Goal: Task Accomplishment & Management: Use online tool/utility

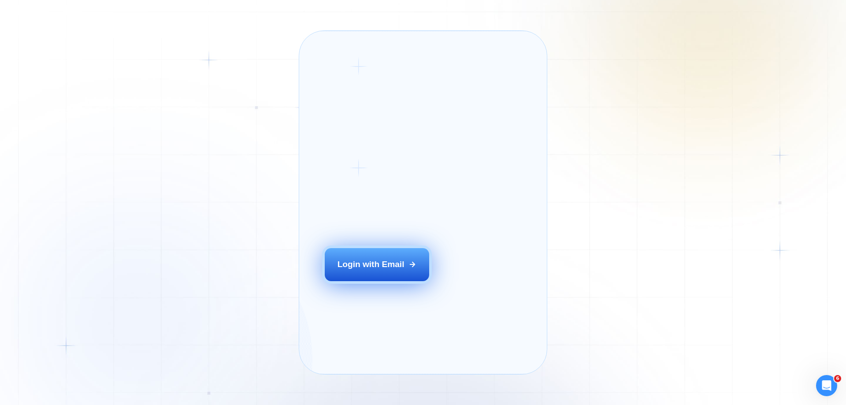
click at [392, 270] on div "Login with Email" at bounding box center [371, 264] width 67 height 11
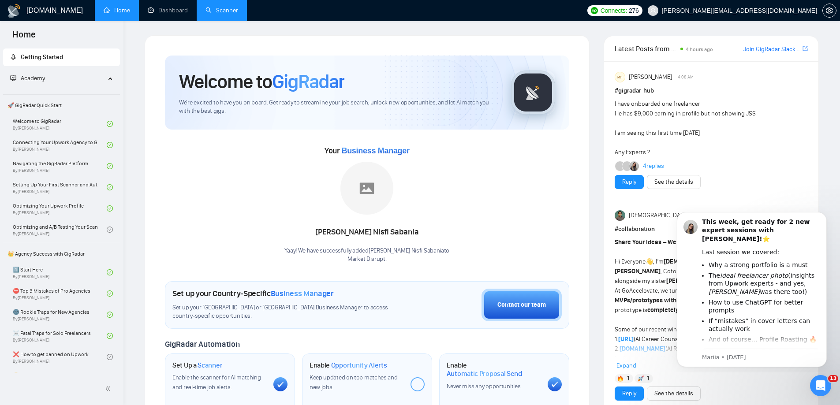
click at [224, 14] on link "Scanner" at bounding box center [221, 10] width 33 height 7
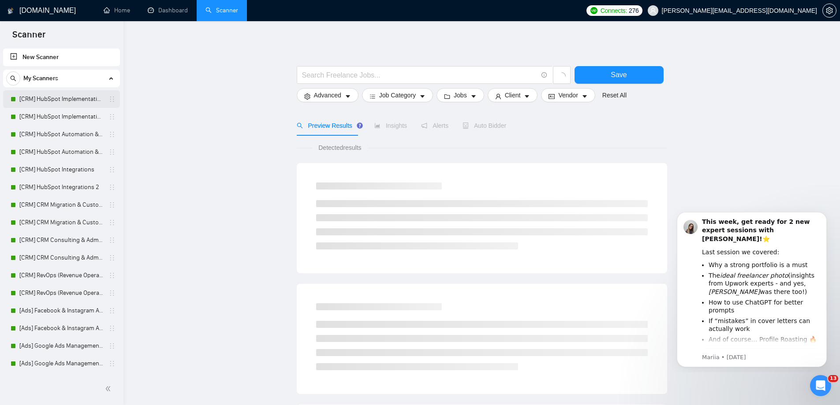
click at [60, 102] on link "[CRM] HubSpot Implementation & Onboarding" at bounding box center [61, 99] width 84 height 18
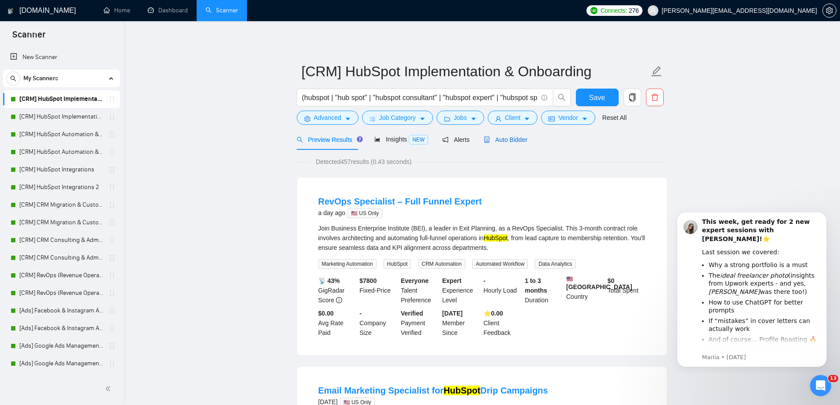
click at [516, 144] on div "Auto Bidder" at bounding box center [506, 140] width 44 height 10
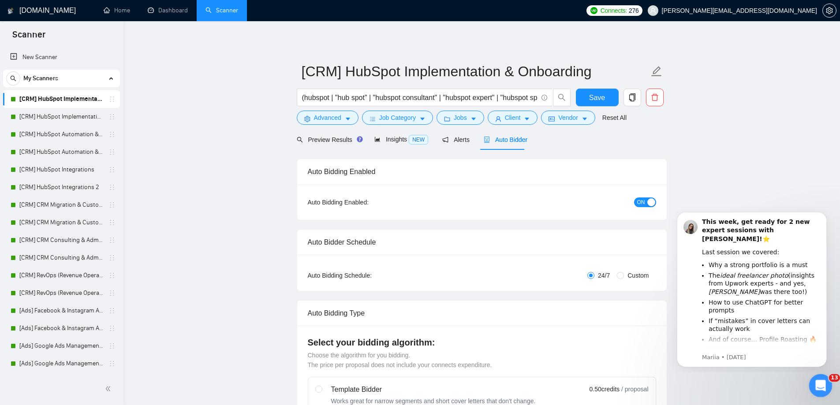
checkbox input "true"
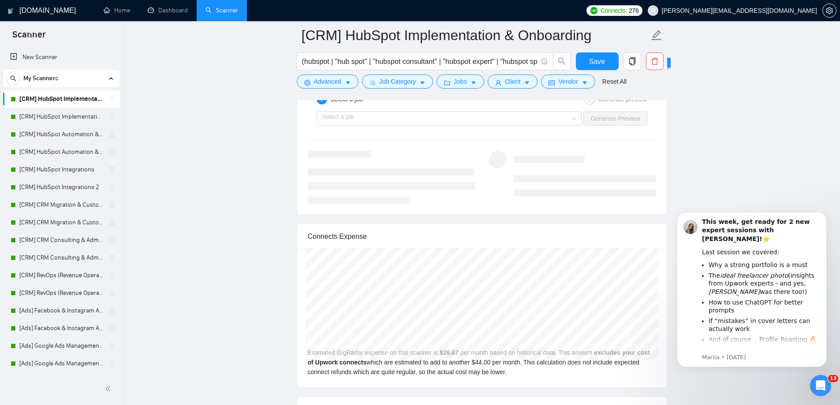
scroll to position [1719, 0]
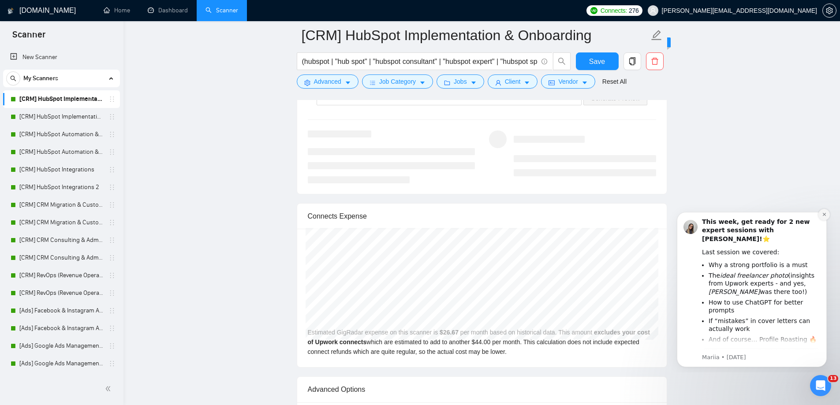
click at [822, 216] on icon "Dismiss notification" at bounding box center [824, 214] width 5 height 5
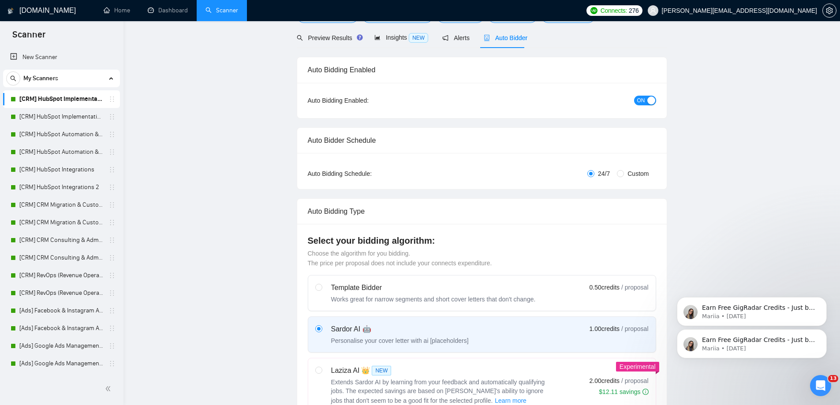
scroll to position [0, 0]
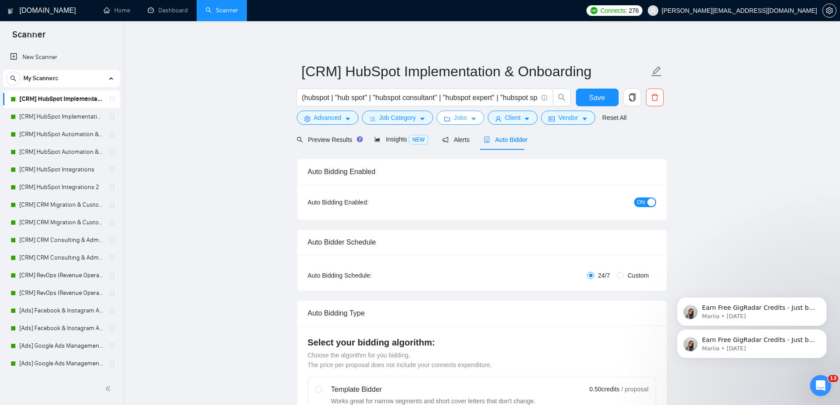
click at [454, 122] on span "Jobs" at bounding box center [460, 118] width 13 height 10
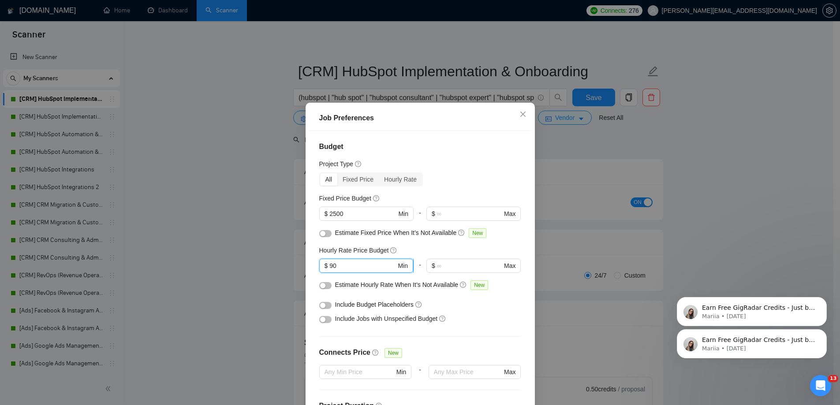
drag, startPoint x: 336, startPoint y: 266, endPoint x: 324, endPoint y: 268, distance: 12.4
click at [324, 268] on span "$ 90 Min" at bounding box center [366, 266] width 94 height 14
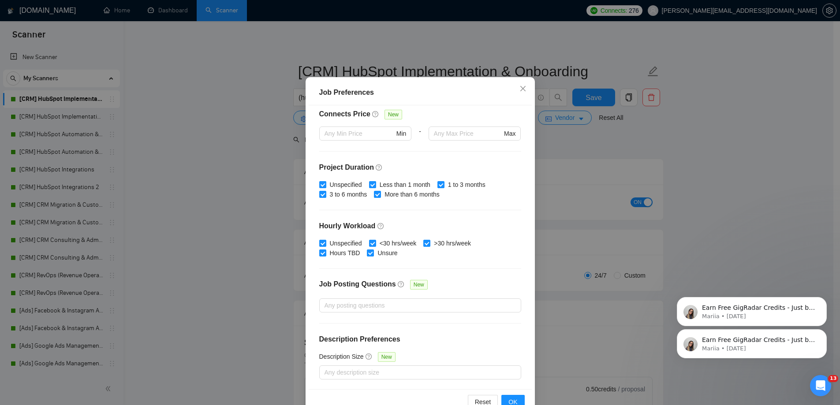
scroll to position [48, 0]
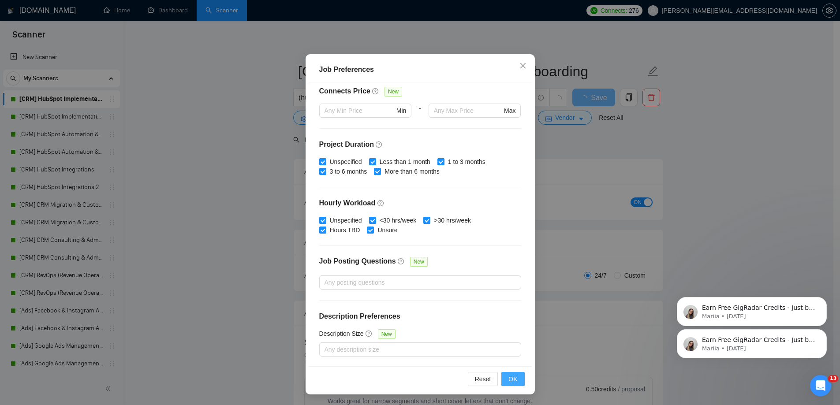
type input "100"
click at [514, 383] on span "OK" at bounding box center [512, 379] width 9 height 10
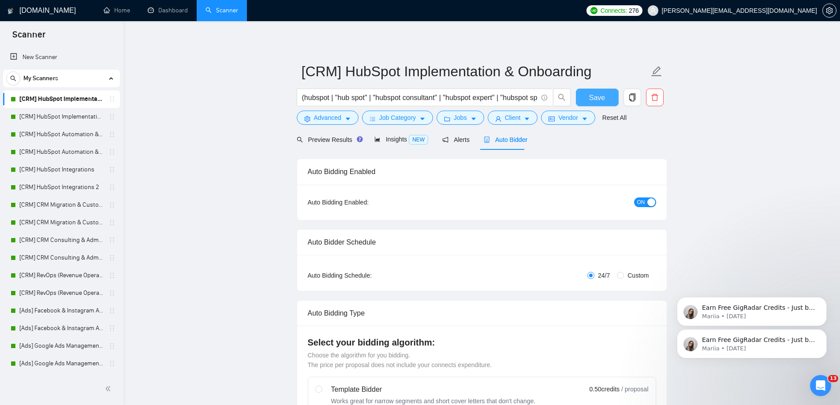
click at [592, 100] on span "Save" at bounding box center [597, 97] width 16 height 11
checkbox input "true"
click at [466, 119] on button "Jobs" at bounding box center [460, 118] width 48 height 14
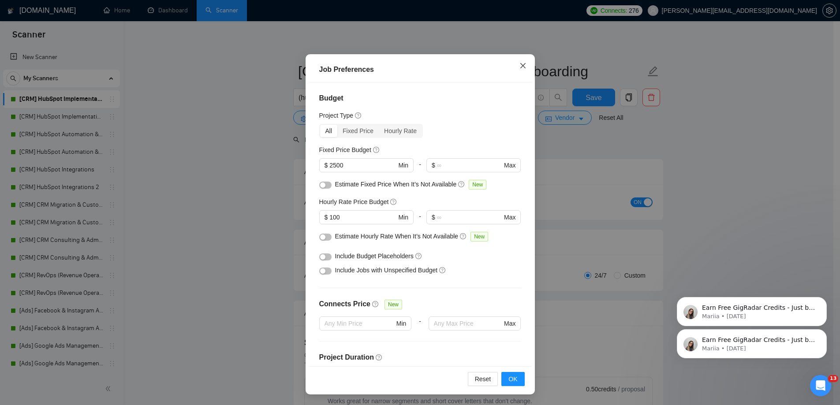
click at [522, 64] on icon "close" at bounding box center [522, 65] width 7 height 7
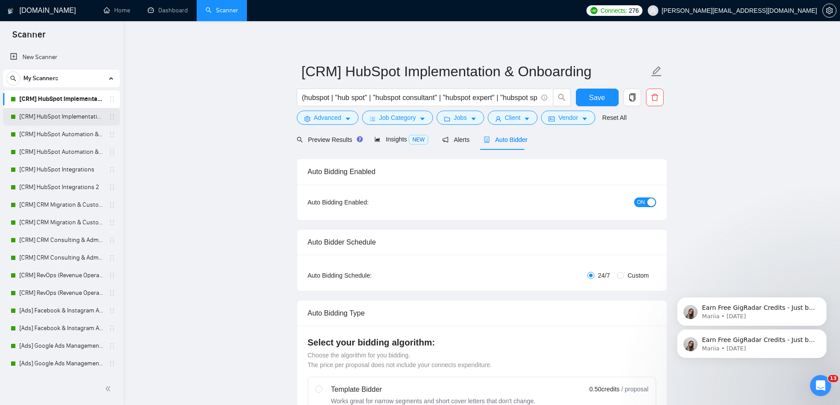
click at [69, 117] on link "[CRM] HubSpot Implementation & Onboarding 2" at bounding box center [61, 117] width 84 height 18
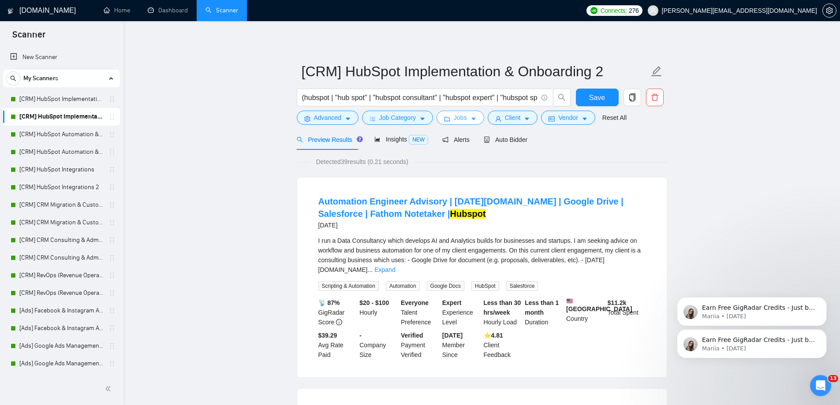
click at [470, 117] on icon "caret-down" at bounding box center [473, 119] width 6 height 6
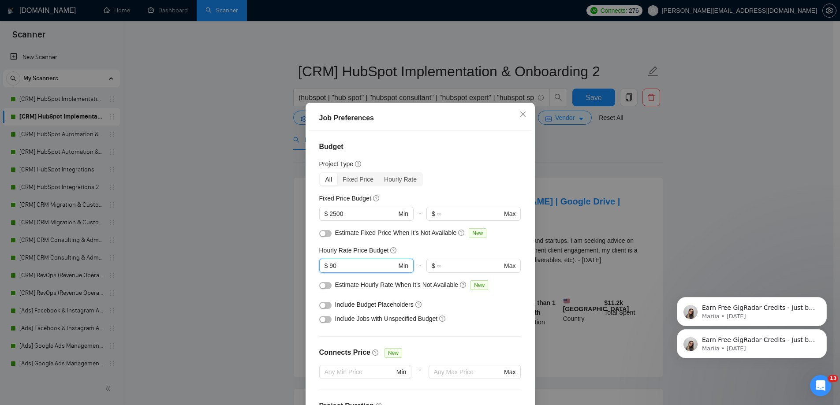
drag, startPoint x: 337, startPoint y: 265, endPoint x: 297, endPoint y: 264, distance: 39.7
click at [297, 264] on div "Job Preferences Budget Project Type All Fixed Price Hourly Rate Fixed Price Bud…" at bounding box center [420, 202] width 840 height 405
drag, startPoint x: 340, startPoint y: 266, endPoint x: 331, endPoint y: 268, distance: 9.4
click at [331, 268] on input "100" at bounding box center [362, 266] width 67 height 10
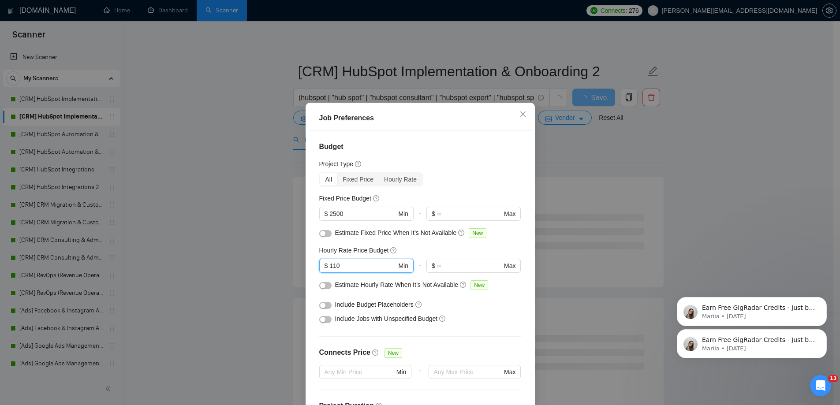
type input "110"
click at [432, 182] on div "All Fixed Price Hourly Rate" at bounding box center [420, 179] width 202 height 14
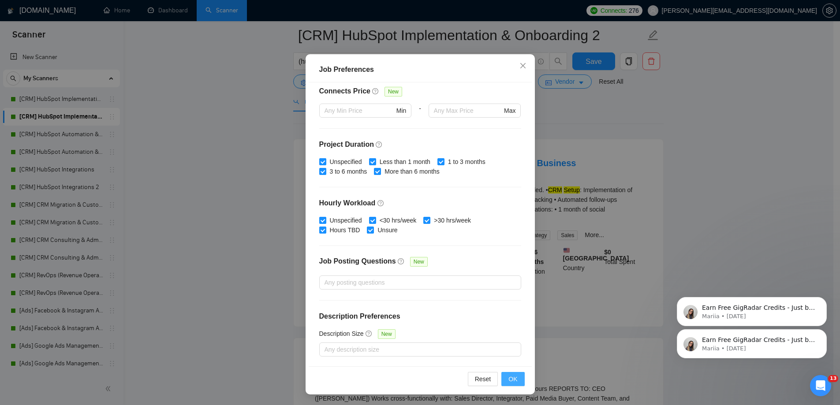
scroll to position [88, 0]
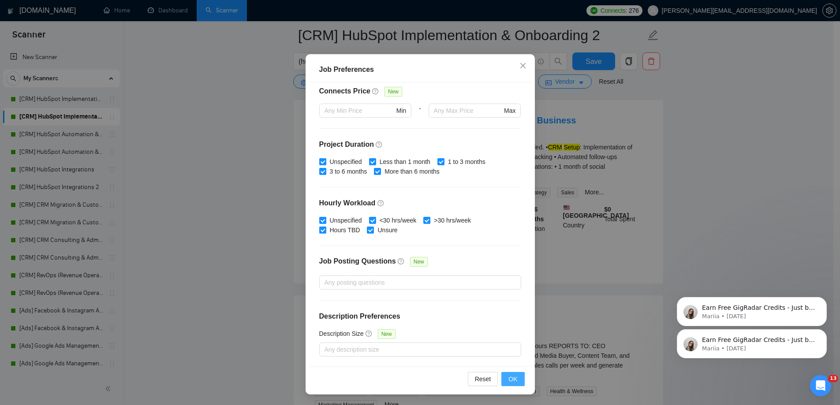
click at [508, 382] on span "OK" at bounding box center [512, 379] width 9 height 10
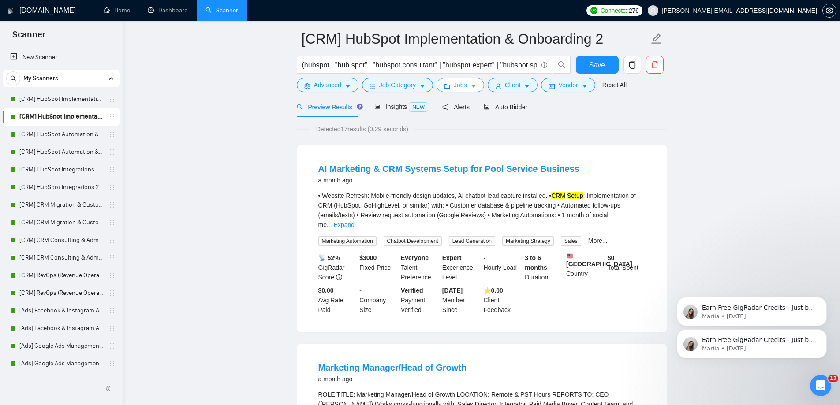
scroll to position [0, 0]
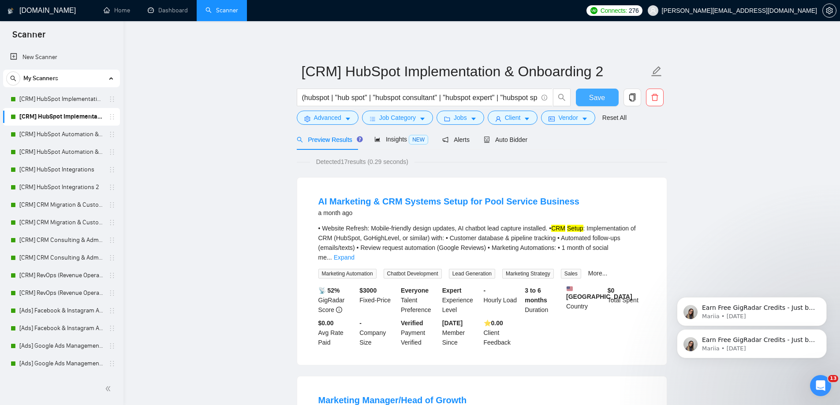
click at [603, 98] on span "Save" at bounding box center [597, 97] width 16 height 11
click at [48, 97] on link "[CRM] HubSpot Implementation & Onboarding" at bounding box center [61, 99] width 84 height 18
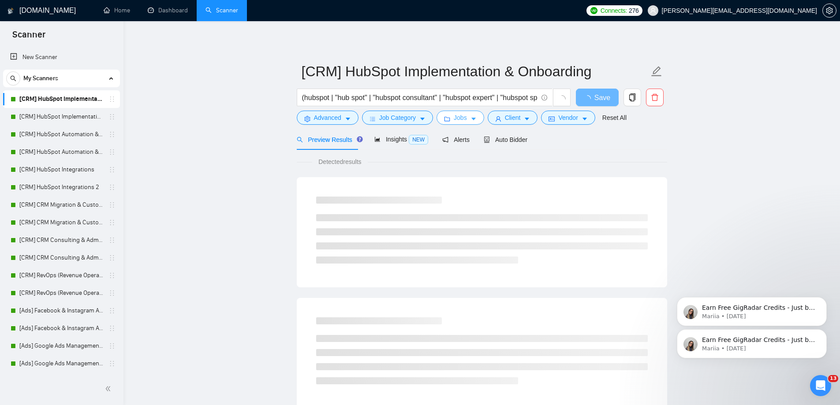
click at [464, 123] on button "Jobs" at bounding box center [460, 118] width 48 height 14
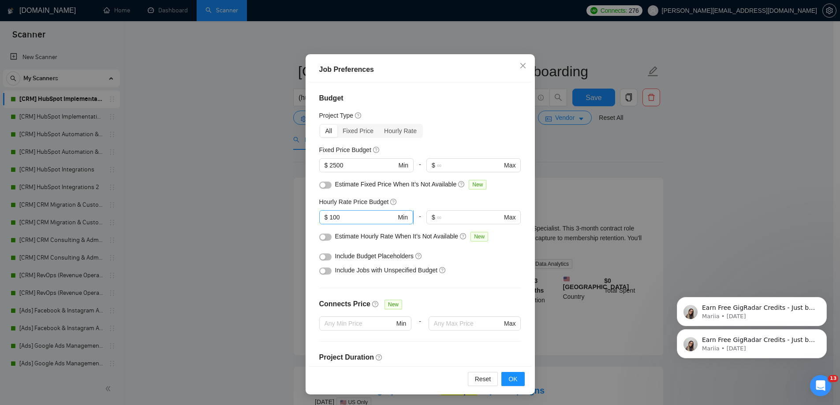
click at [345, 220] on input "100" at bounding box center [362, 217] width 67 height 10
type input "110"
click at [513, 384] on button "OK" at bounding box center [512, 379] width 23 height 14
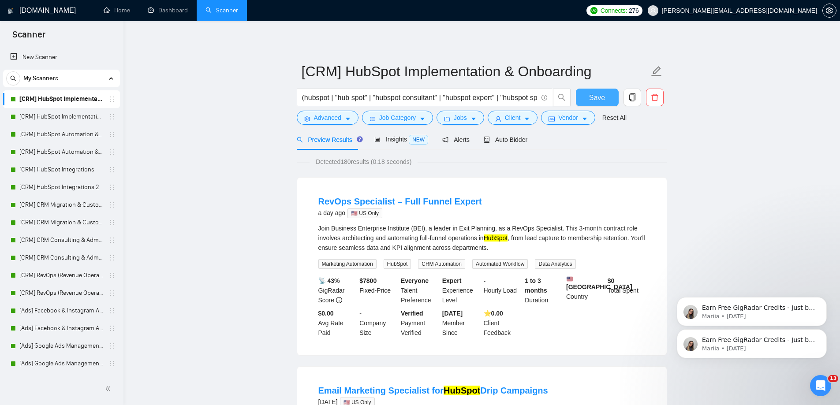
click at [591, 99] on span "Save" at bounding box center [597, 97] width 16 height 11
click at [58, 136] on link "[CRM] HubSpot Automation & Workflows" at bounding box center [61, 135] width 84 height 18
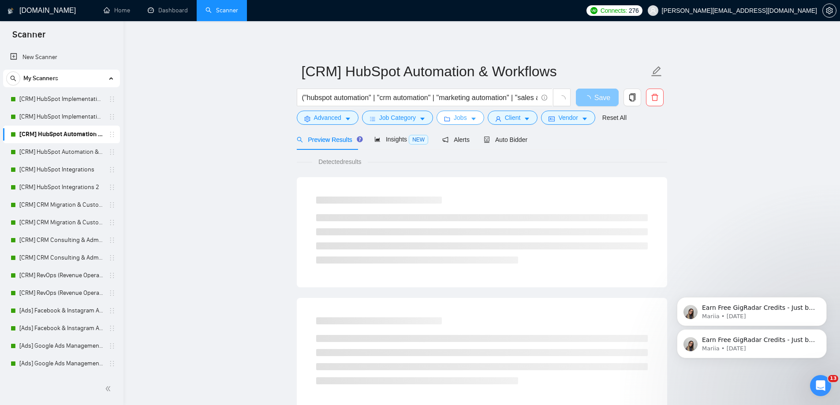
click at [462, 120] on span "Jobs" at bounding box center [460, 118] width 13 height 10
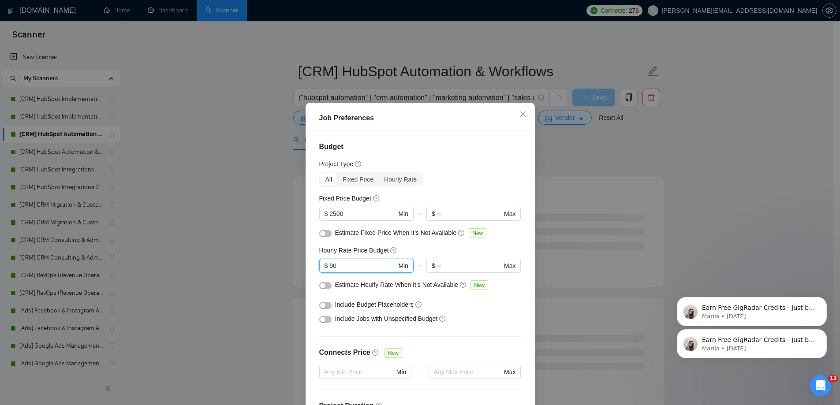
drag, startPoint x: 349, startPoint y: 267, endPoint x: 293, endPoint y: 265, distance: 56.5
click at [294, 265] on div "Job Preferences Budget Project Type All Fixed Price Hourly Rate Fixed Price Bud…" at bounding box center [420, 202] width 840 height 405
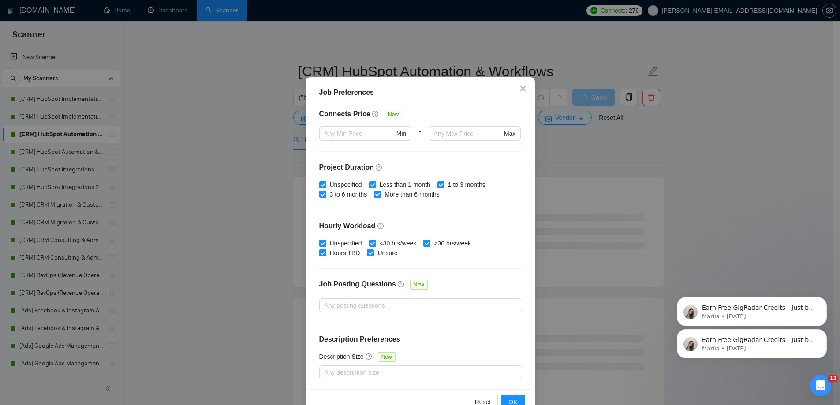
scroll to position [48, 0]
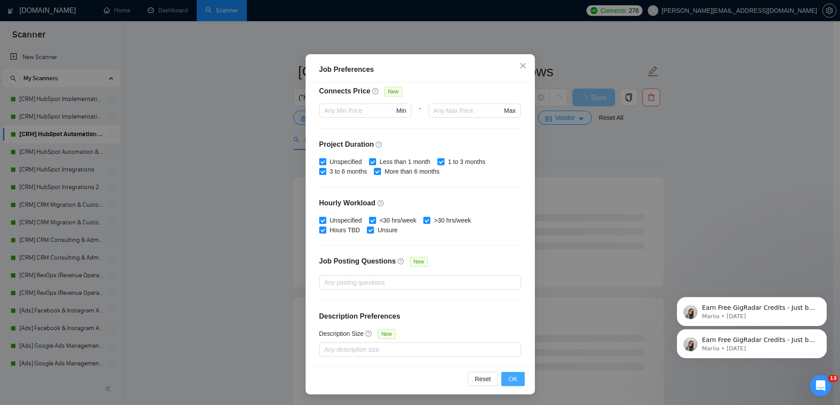
type input "110"
click at [504, 381] on button "OK" at bounding box center [512, 379] width 23 height 14
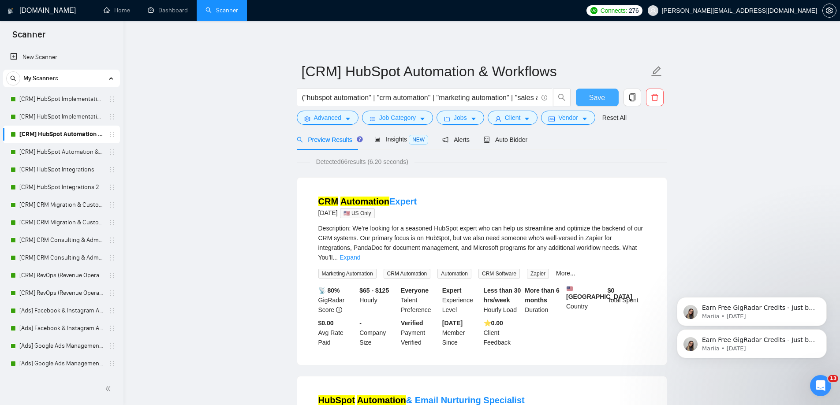
click at [597, 100] on span "Save" at bounding box center [597, 97] width 16 height 11
click at [67, 155] on link "[CRM] HubSpot Automation & Workflows 2" at bounding box center [61, 152] width 84 height 18
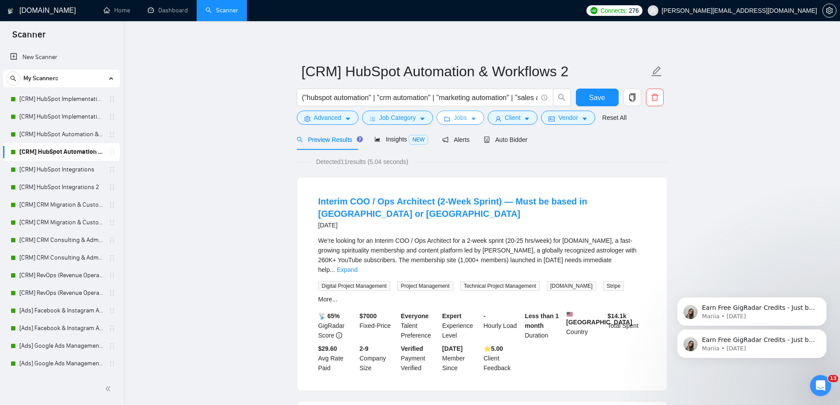
click at [471, 118] on icon "caret-down" at bounding box center [473, 119] width 4 height 3
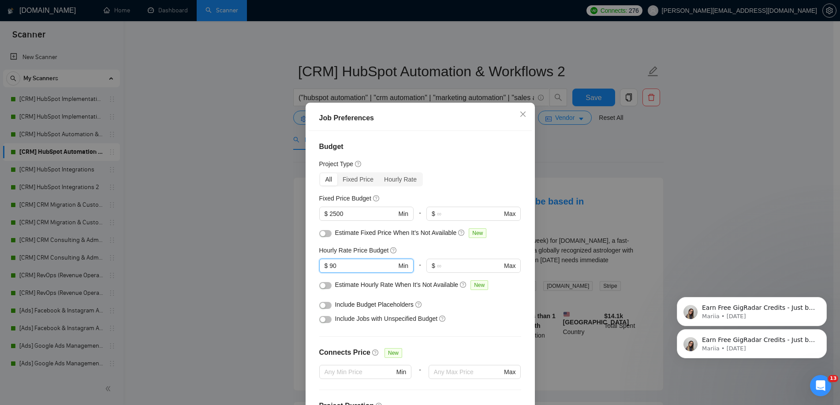
drag, startPoint x: 341, startPoint y: 268, endPoint x: 312, endPoint y: 266, distance: 29.6
click at [320, 268] on span "$ 90 Min" at bounding box center [366, 266] width 94 height 14
type input "110"
click at [521, 115] on icon "close" at bounding box center [522, 114] width 7 height 7
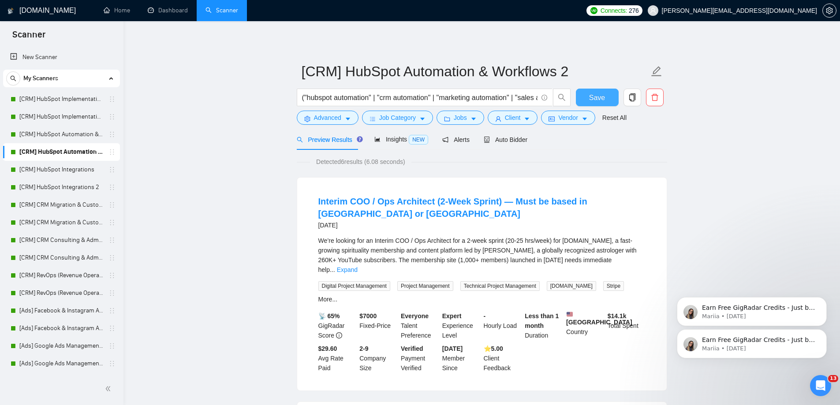
click at [596, 98] on span "Save" at bounding box center [597, 97] width 16 height 11
click at [474, 119] on icon "caret-down" at bounding box center [473, 119] width 6 height 6
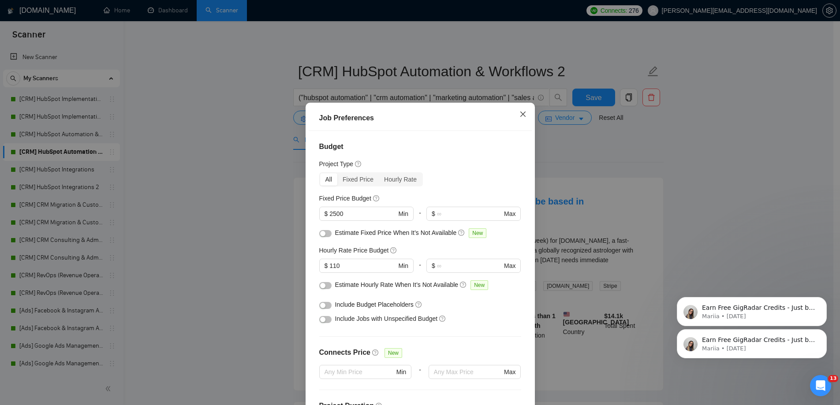
click at [520, 118] on icon "close" at bounding box center [522, 114] width 7 height 7
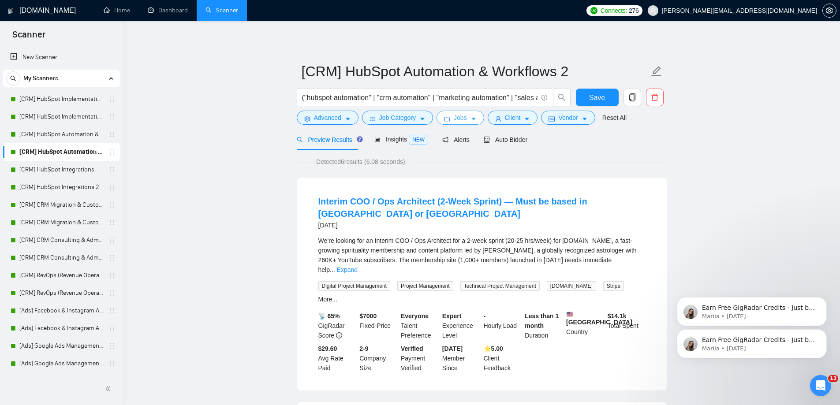
click at [470, 118] on icon "caret-down" at bounding box center [473, 119] width 6 height 6
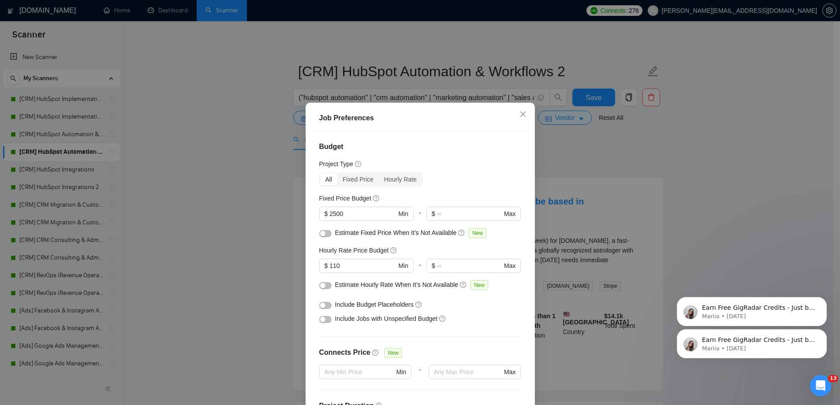
click at [226, 184] on div "Job Preferences Budget Project Type All Fixed Price Hourly Rate Fixed Price Bud…" at bounding box center [420, 202] width 840 height 405
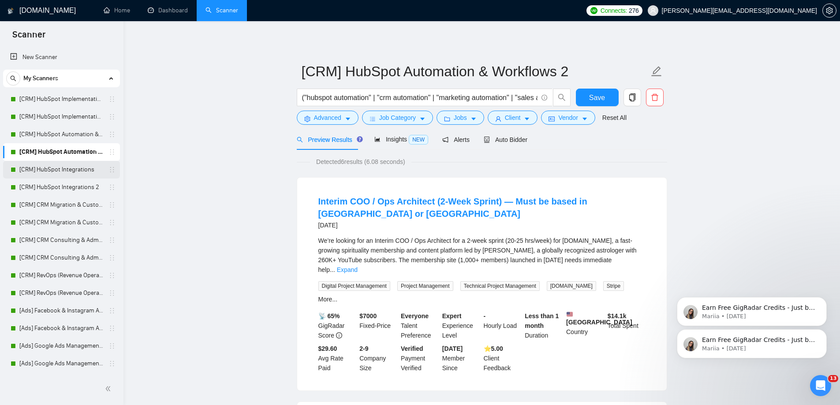
click at [68, 171] on link "[CRM] HubSpot Integrations" at bounding box center [61, 170] width 84 height 18
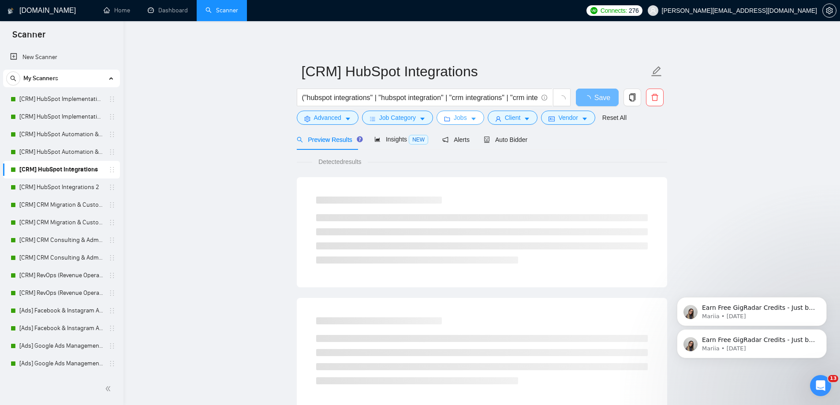
click at [475, 115] on button "Jobs" at bounding box center [460, 118] width 48 height 14
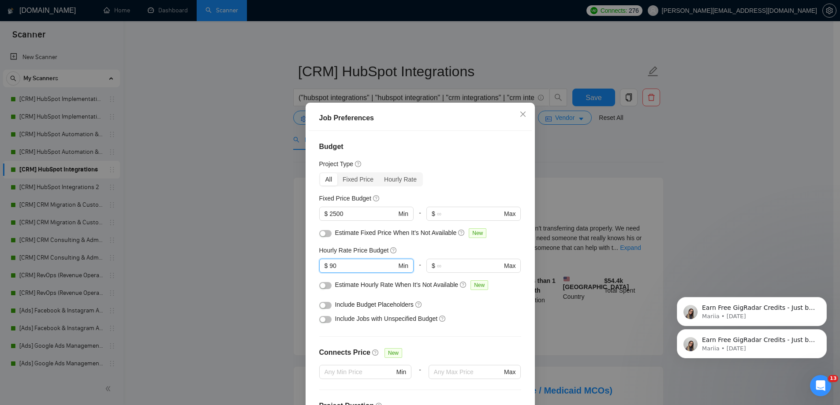
drag, startPoint x: 354, startPoint y: 264, endPoint x: 308, endPoint y: 268, distance: 46.4
click at [309, 268] on div "Budget Project Type All Fixed Price Hourly Rate Fixed Price Budget $ 2500 Min -…" at bounding box center [420, 272] width 223 height 283
type input "110"
click at [519, 117] on icon "close" at bounding box center [522, 114] width 7 height 7
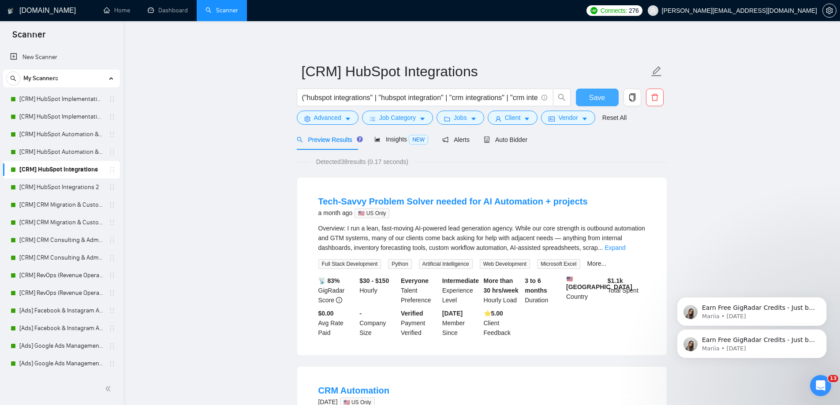
click at [596, 102] on span "Save" at bounding box center [597, 97] width 16 height 11
click at [74, 187] on link "[CRM] HubSpot Integrations 2" at bounding box center [61, 188] width 84 height 18
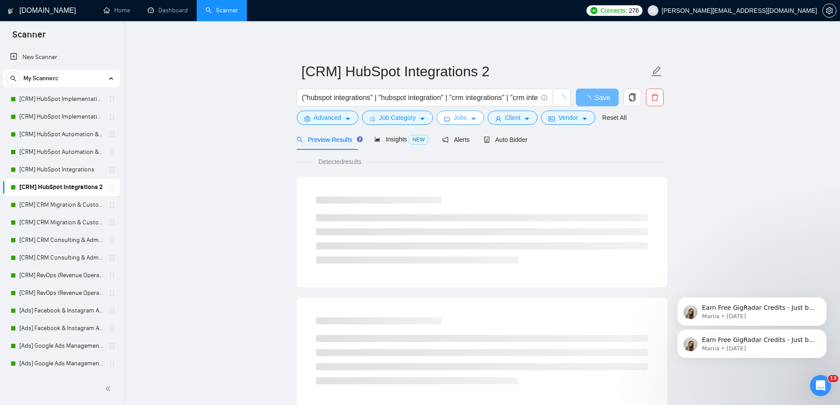
click at [468, 114] on button "Jobs" at bounding box center [460, 118] width 48 height 14
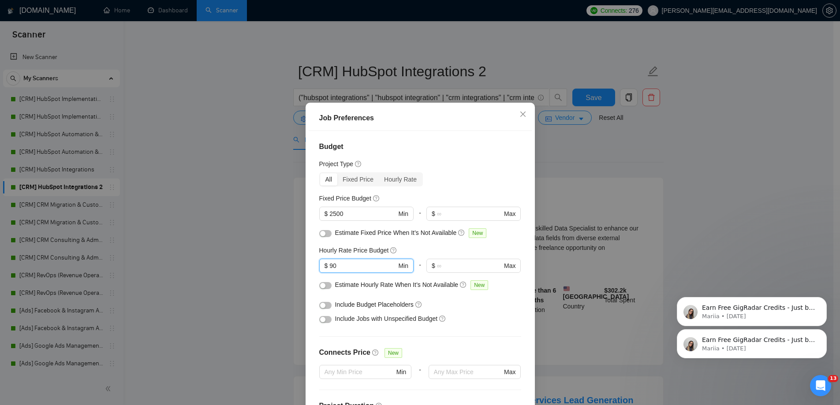
drag, startPoint x: 356, startPoint y: 263, endPoint x: 286, endPoint y: 261, distance: 69.7
click at [290, 266] on div "Job Preferences Budget Project Type All Fixed Price Hourly Rate Fixed Price Bud…" at bounding box center [420, 202] width 840 height 405
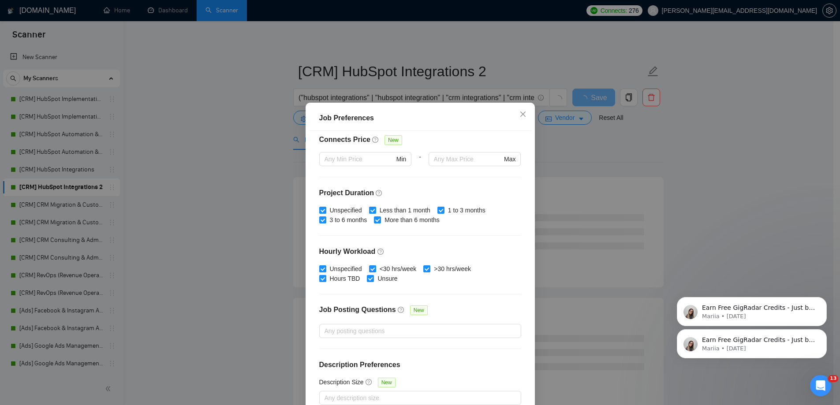
scroll to position [48, 0]
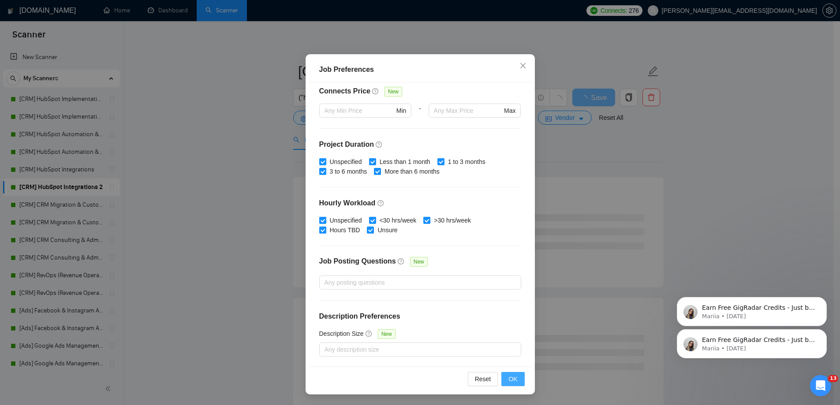
type input "110"
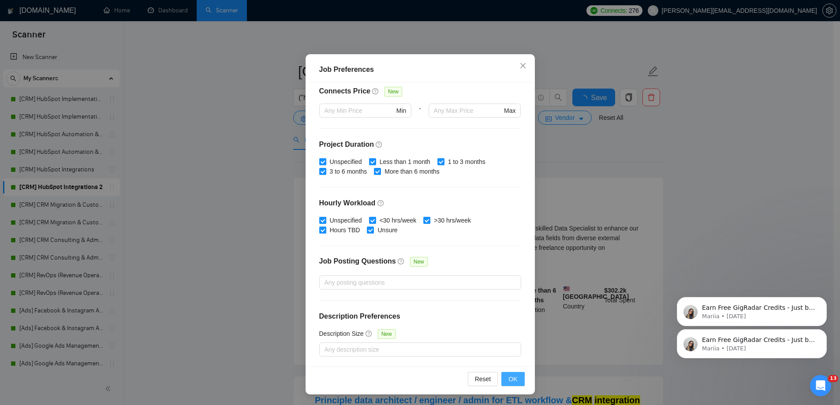
click at [510, 380] on span "OK" at bounding box center [512, 379] width 9 height 10
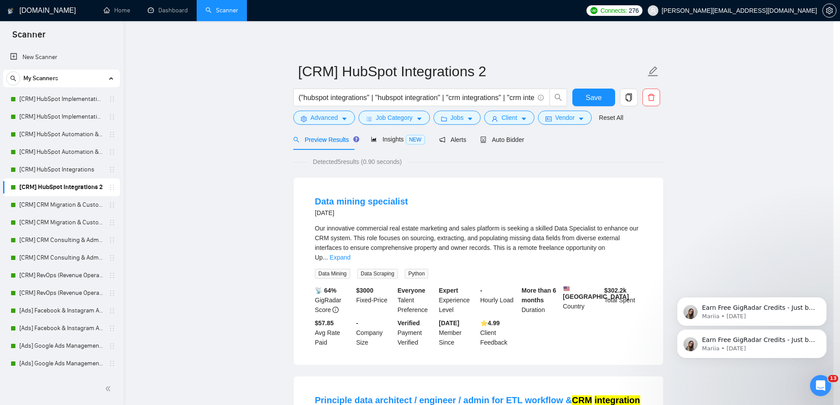
scroll to position [0, 0]
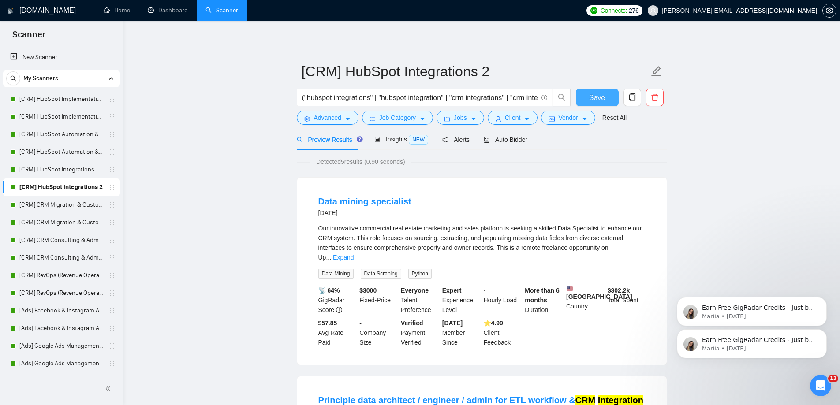
click at [594, 98] on span "Save" at bounding box center [597, 97] width 16 height 11
click at [454, 123] on button "Jobs" at bounding box center [460, 118] width 48 height 14
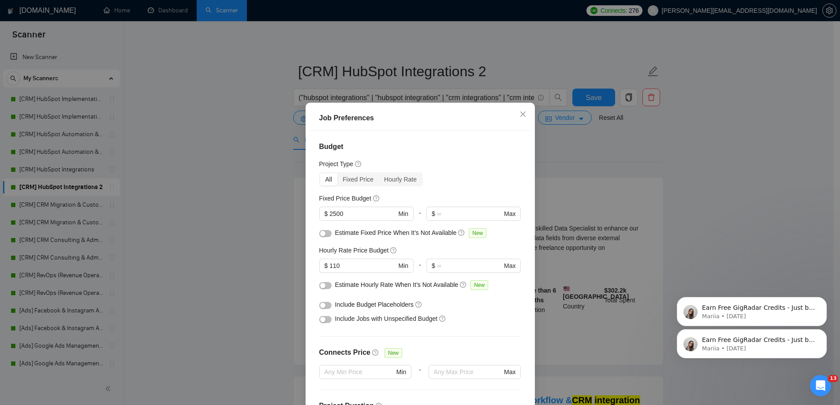
drag, startPoint x: 228, startPoint y: 247, endPoint x: 200, endPoint y: 236, distance: 30.1
click at [227, 246] on div "Job Preferences Budget Project Type All Fixed Price Hourly Rate Fixed Price Bud…" at bounding box center [420, 202] width 840 height 405
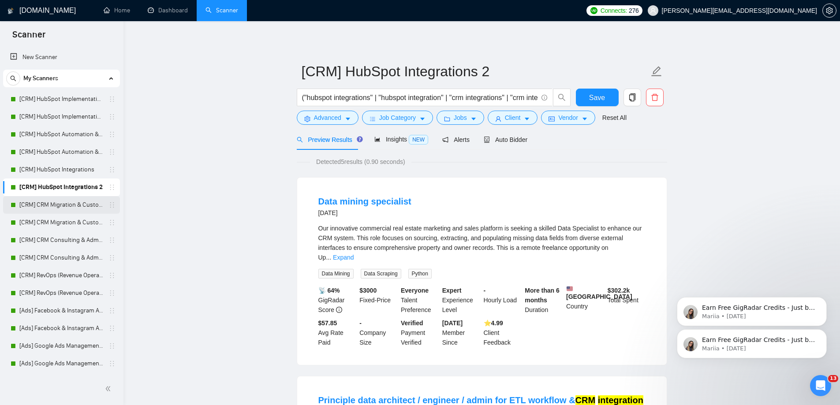
click at [43, 203] on link "[CRM] CRM Migration & Customization" at bounding box center [61, 205] width 84 height 18
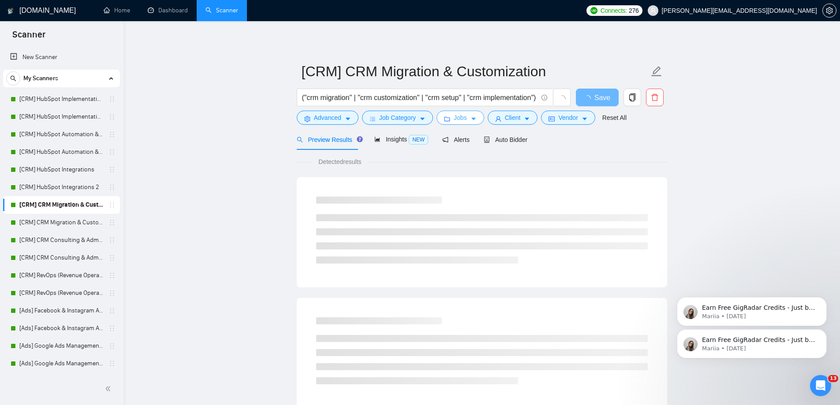
click at [461, 119] on span "Jobs" at bounding box center [460, 118] width 13 height 10
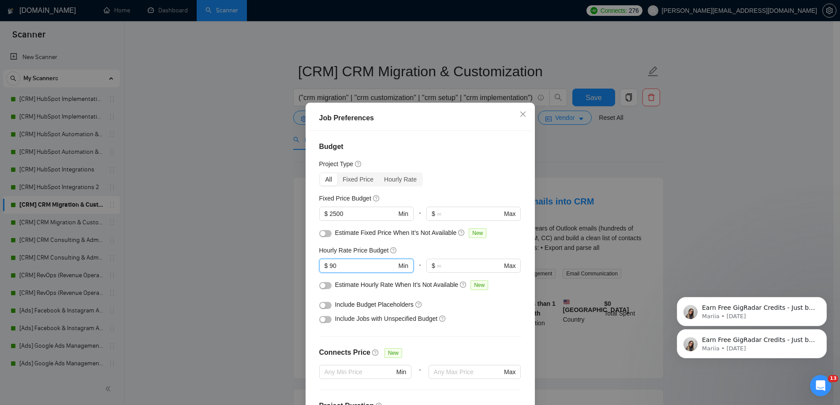
drag, startPoint x: 332, startPoint y: 271, endPoint x: 302, endPoint y: 268, distance: 30.6
click at [305, 270] on div "Job Preferences Budget Project Type All Fixed Price Hourly Rate Fixed Price Bud…" at bounding box center [419, 273] width 229 height 340
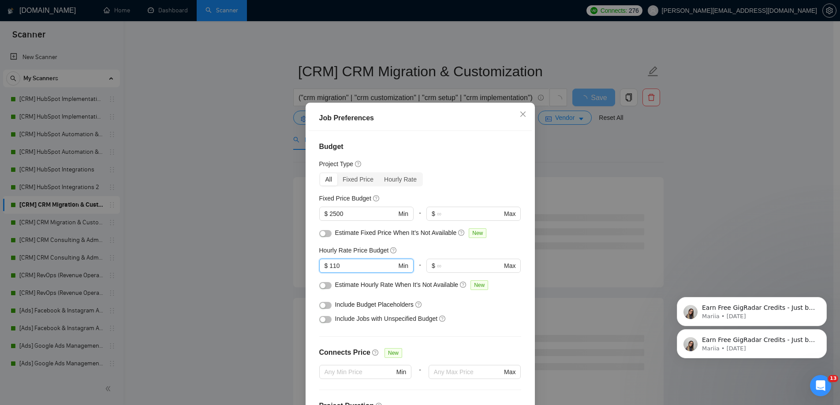
type input "110"
click at [522, 117] on icon "close" at bounding box center [522, 114] width 7 height 7
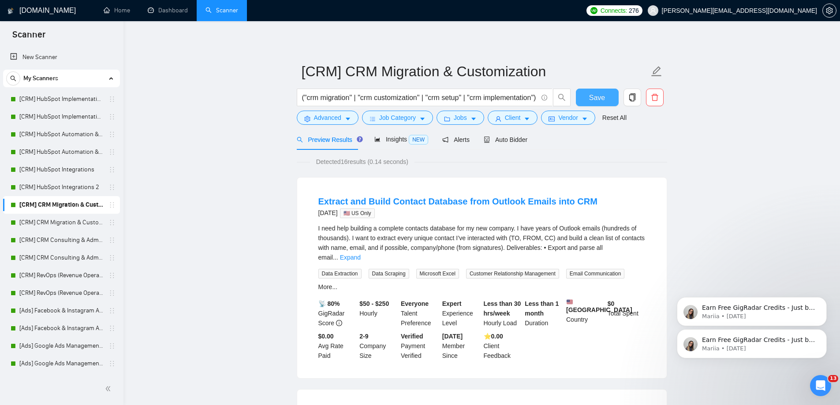
click at [604, 98] on span "Save" at bounding box center [597, 97] width 16 height 11
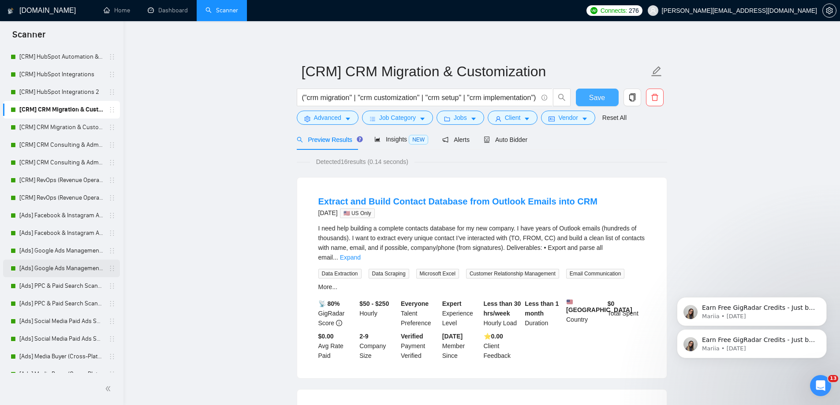
scroll to position [88, 0]
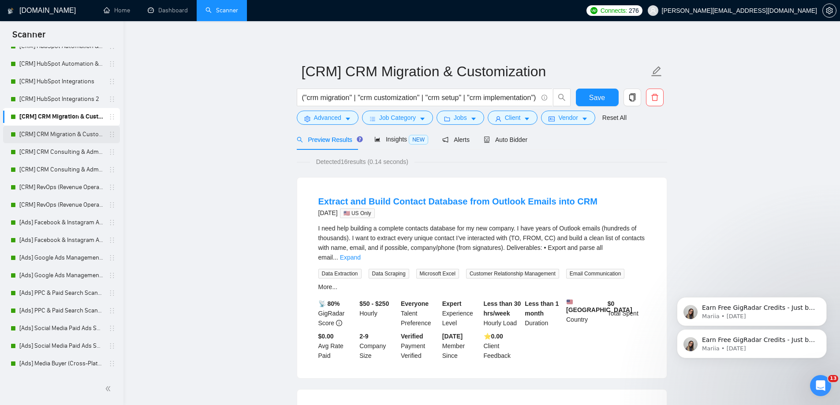
click at [60, 131] on link "[CRM] CRM Migration & Customization 2" at bounding box center [61, 135] width 84 height 18
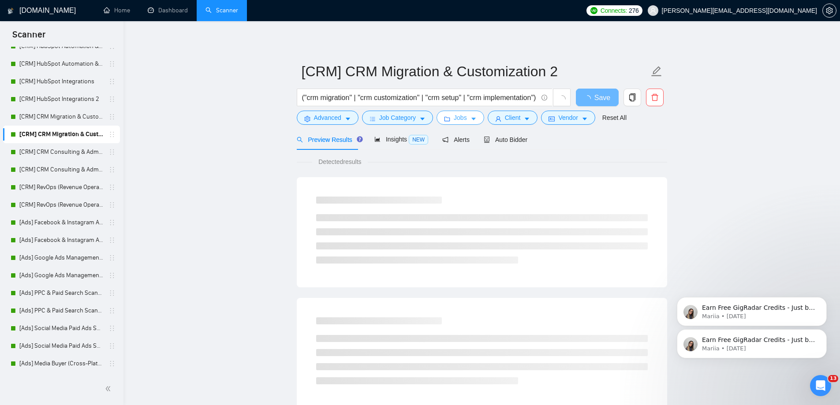
click at [464, 119] on span "Jobs" at bounding box center [460, 118] width 13 height 10
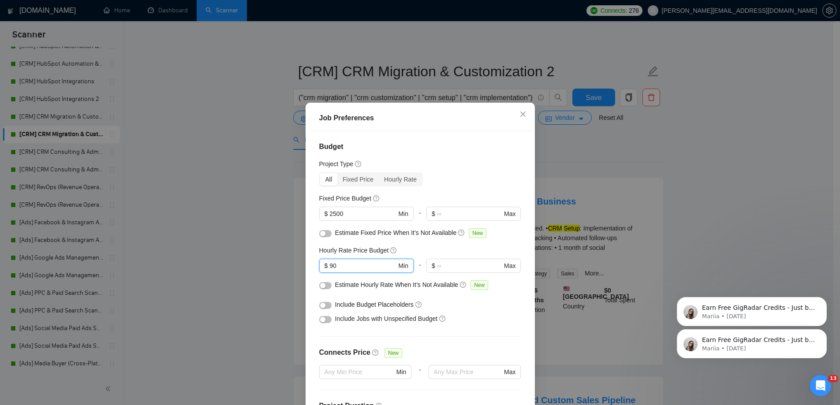
drag, startPoint x: 343, startPoint y: 266, endPoint x: 293, endPoint y: 264, distance: 49.8
click at [309, 266] on div "Budget Project Type All Fixed Price Hourly Rate Fixed Price Budget $ 2500 Min -…" at bounding box center [420, 272] width 223 height 283
type input "110"
drag, startPoint x: 520, startPoint y: 116, endPoint x: 525, endPoint y: 115, distance: 4.9
click at [519, 116] on icon "close" at bounding box center [522, 114] width 7 height 7
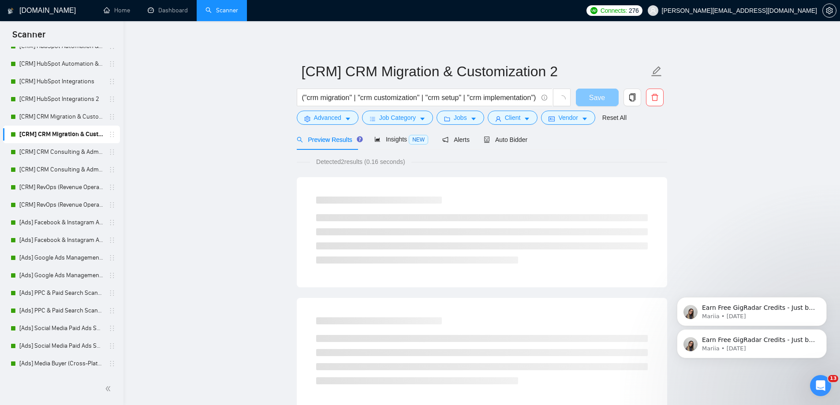
click at [598, 99] on button "Save" at bounding box center [597, 98] width 43 height 18
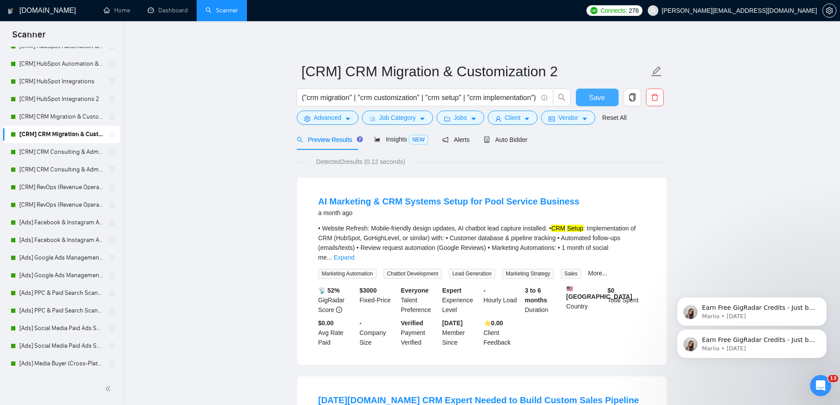
click at [599, 100] on span "Save" at bounding box center [597, 97] width 16 height 11
click at [450, 122] on button "Jobs" at bounding box center [460, 118] width 48 height 14
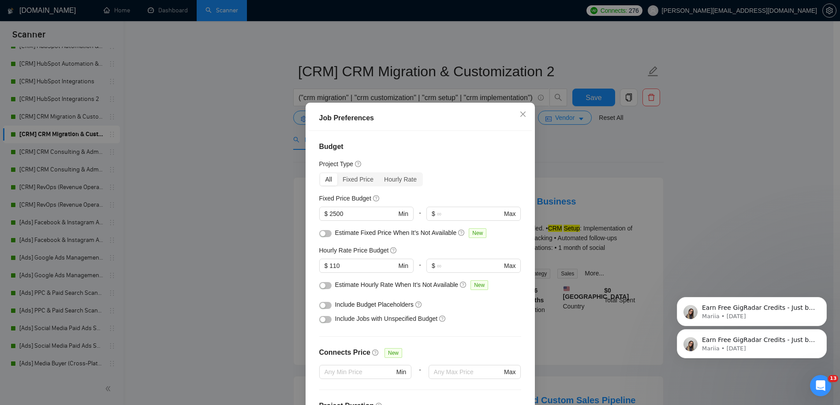
click at [240, 176] on div "Job Preferences Budget Project Type All Fixed Price Hourly Rate Fixed Price Bud…" at bounding box center [420, 202] width 840 height 405
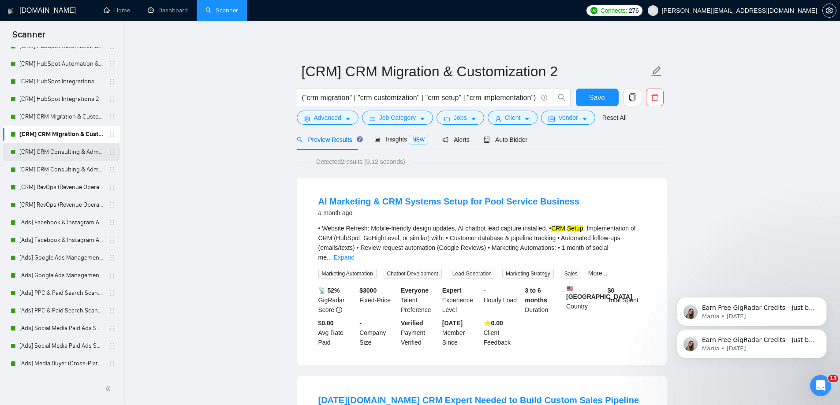
click at [68, 151] on link "[CRM] CRM Consulting & Administration" at bounding box center [61, 152] width 84 height 18
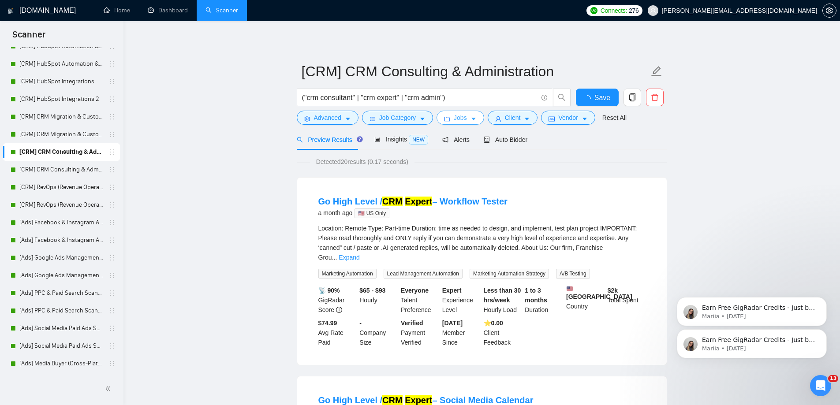
click at [463, 119] on span "Jobs" at bounding box center [460, 118] width 13 height 10
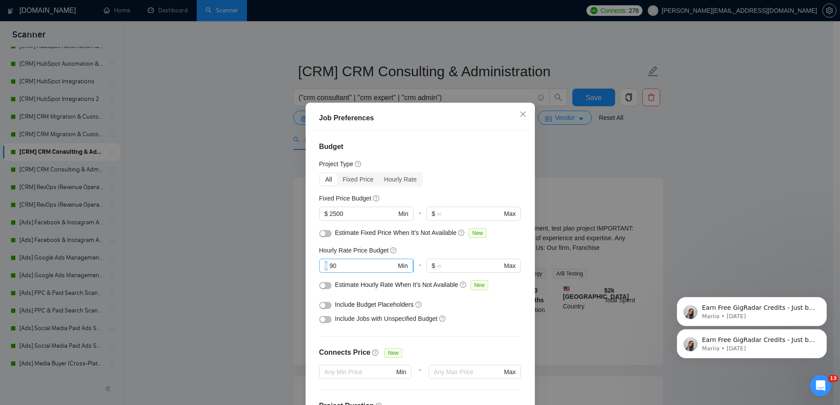
drag, startPoint x: 347, startPoint y: 259, endPoint x: 325, endPoint y: 261, distance: 22.6
click at [325, 261] on span "$ 90 Min" at bounding box center [366, 266] width 94 height 14
drag, startPoint x: 338, startPoint y: 266, endPoint x: 288, endPoint y: 264, distance: 49.4
click at [299, 269] on div "Job Preferences Budget Project Type All Fixed Price Hourly Rate Fixed Price Bud…" at bounding box center [420, 202] width 840 height 405
type input "110"
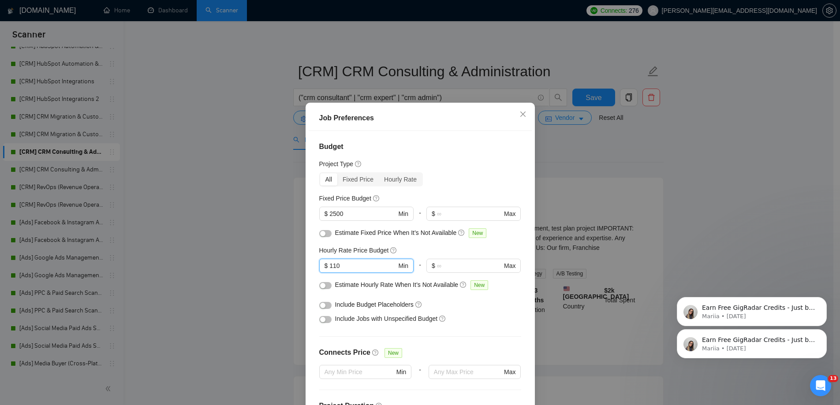
click at [629, 147] on div "Job Preferences Budget Project Type All Fixed Price Hourly Rate Fixed Price Bud…" at bounding box center [420, 202] width 840 height 405
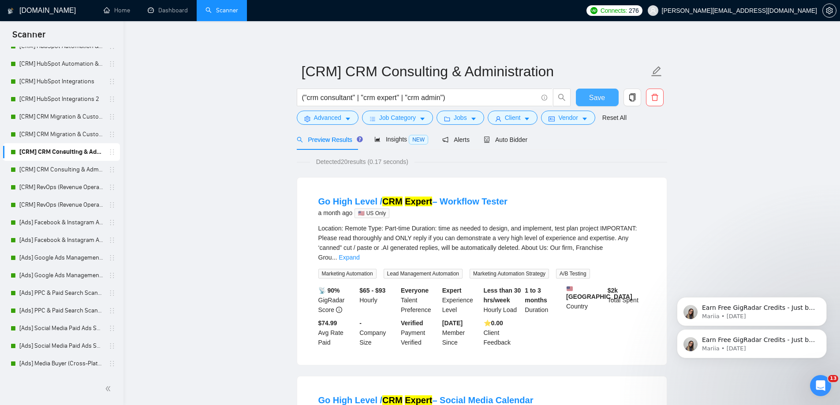
click at [598, 96] on span "Save" at bounding box center [597, 97] width 16 height 11
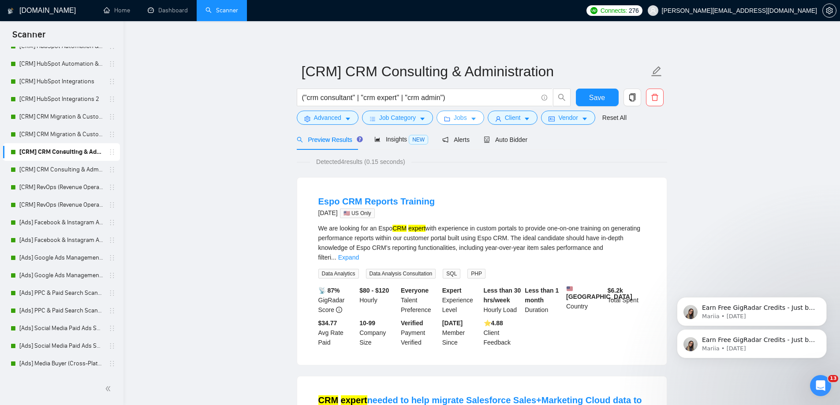
click at [465, 118] on button "Jobs" at bounding box center [460, 118] width 48 height 14
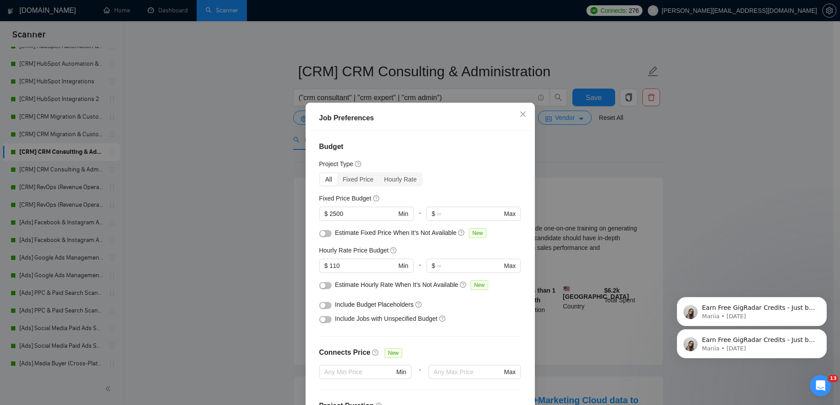
click at [205, 177] on div "Job Preferences Budget Project Type All Fixed Price Hourly Rate Fixed Price Bud…" at bounding box center [420, 202] width 840 height 405
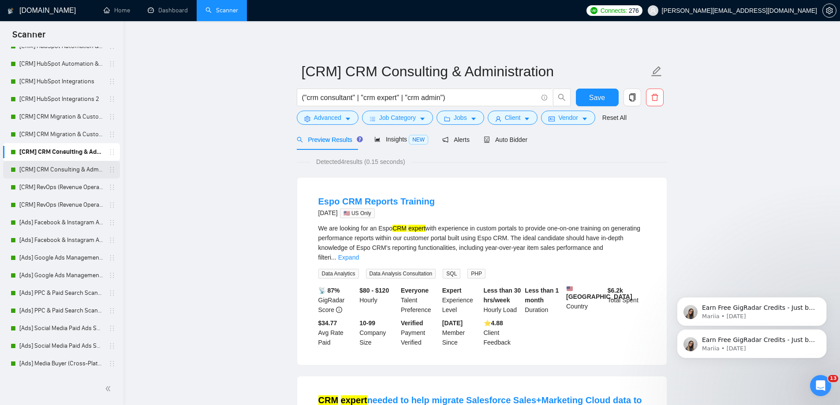
click at [32, 167] on link "[CRM] CRM Consulting & Administration 2" at bounding box center [61, 170] width 84 height 18
click at [606, 97] on button "Save" at bounding box center [597, 98] width 43 height 18
click at [470, 117] on icon "caret-down" at bounding box center [473, 119] width 6 height 6
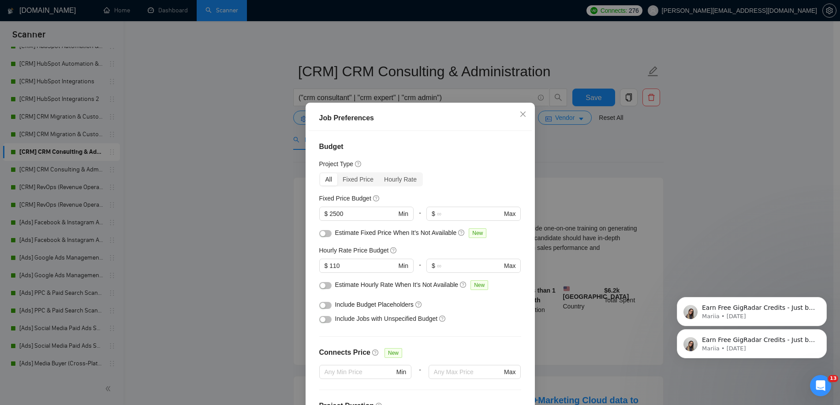
drag, startPoint x: 206, startPoint y: 167, endPoint x: 193, endPoint y: 170, distance: 14.0
click at [205, 168] on div "Job Preferences Budget Project Type All Fixed Price Hourly Rate Fixed Price Bud…" at bounding box center [420, 202] width 840 height 405
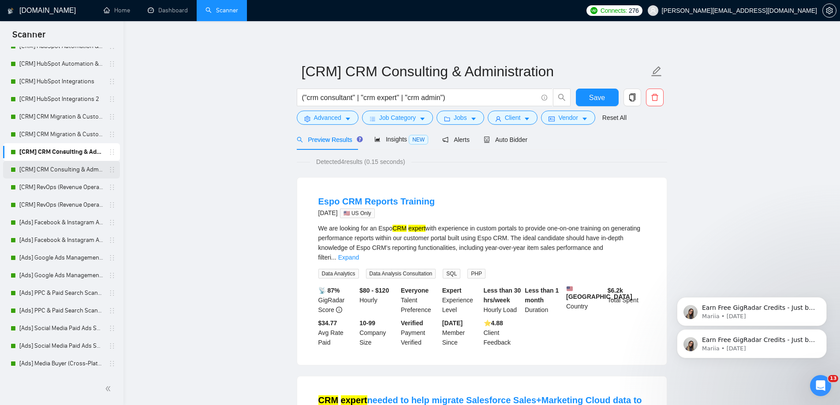
click at [45, 172] on link "[CRM] CRM Consulting & Administration 2" at bounding box center [61, 170] width 84 height 18
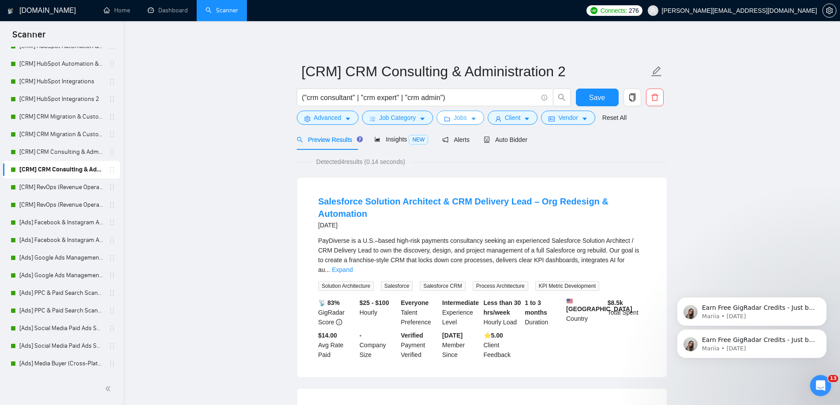
click at [458, 121] on span "Jobs" at bounding box center [460, 118] width 13 height 10
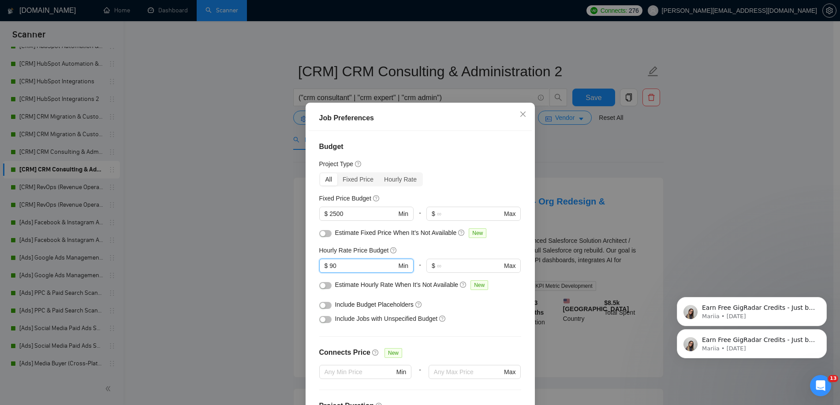
drag, startPoint x: 350, startPoint y: 270, endPoint x: 265, endPoint y: 265, distance: 84.7
click at [279, 267] on div "Job Preferences Budget Project Type All Fixed Price Hourly Rate Fixed Price Bud…" at bounding box center [420, 202] width 840 height 405
type input "110"
click at [265, 264] on div "Job Preferences Budget Project Type All Fixed Price Hourly Rate Fixed Price Bud…" at bounding box center [420, 202] width 840 height 405
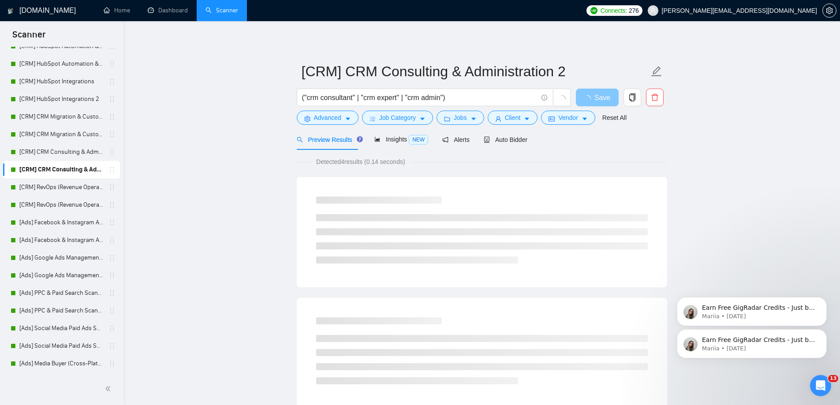
click at [603, 100] on span "Save" at bounding box center [602, 97] width 16 height 11
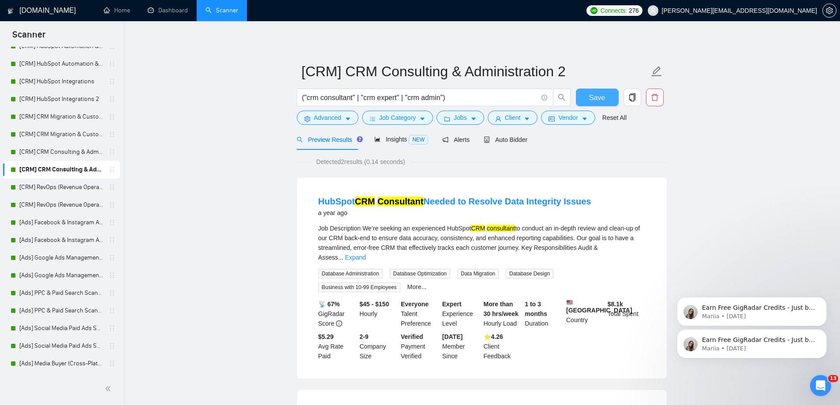
click at [603, 100] on span "Save" at bounding box center [597, 97] width 16 height 11
click at [71, 188] on link "[CRM] RevOps (Revenue Operations)" at bounding box center [61, 188] width 84 height 18
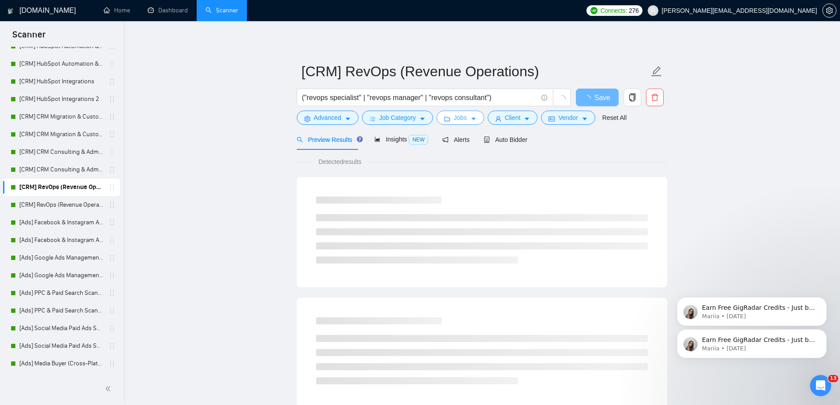
click at [456, 115] on span "Jobs" at bounding box center [460, 118] width 13 height 10
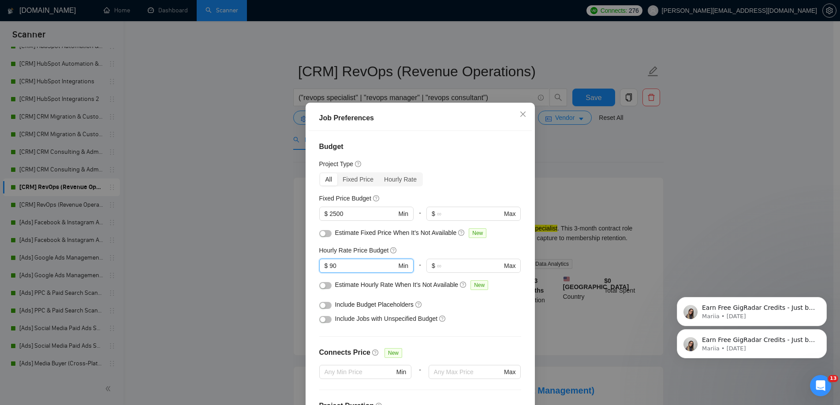
drag, startPoint x: 355, startPoint y: 266, endPoint x: 275, endPoint y: 254, distance: 80.6
click at [288, 264] on div "Job Preferences Budget Project Type All Fixed Price Hourly Rate Fixed Price Bud…" at bounding box center [420, 202] width 840 height 405
type input "110"
click at [520, 115] on icon "close" at bounding box center [522, 114] width 5 height 5
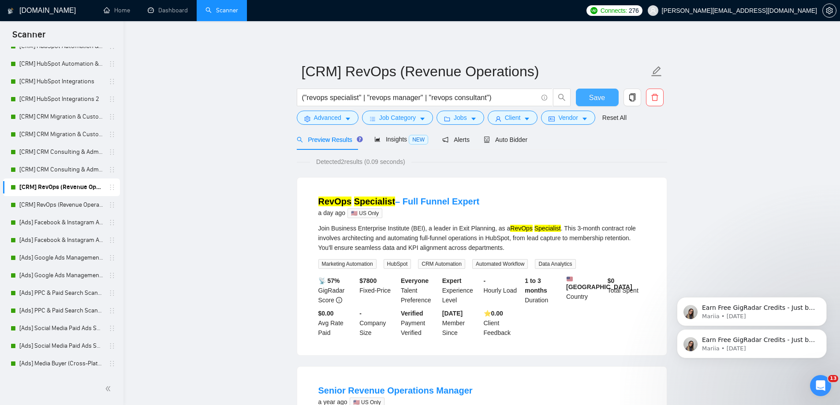
click at [594, 97] on span "Save" at bounding box center [597, 97] width 16 height 11
click at [594, 98] on span "Save" at bounding box center [597, 97] width 16 height 11
click at [71, 207] on link "[CRM] RevOps (Revenue Operations) 2" at bounding box center [61, 205] width 84 height 18
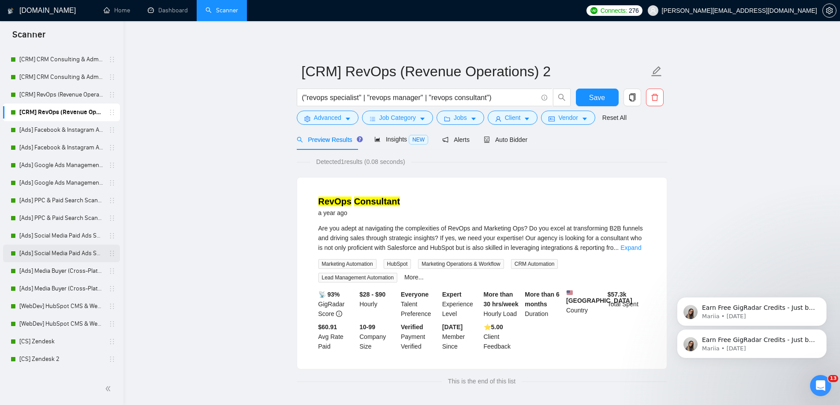
scroll to position [167, 0]
click at [465, 121] on button "Jobs" at bounding box center [460, 118] width 48 height 14
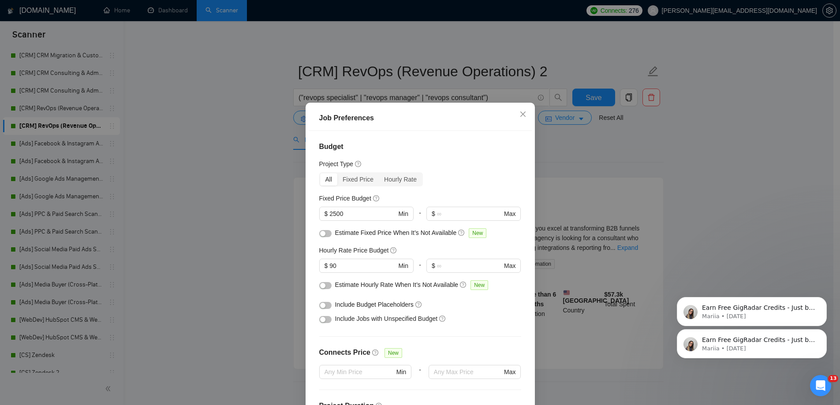
drag, startPoint x: 245, startPoint y: 262, endPoint x: 193, endPoint y: 256, distance: 52.8
click at [212, 262] on div "Job Preferences Budget Project Type All Fixed Price Hourly Rate Fixed Price Bud…" at bounding box center [420, 202] width 840 height 405
type input "110"
click at [521, 115] on icon "close" at bounding box center [522, 114] width 7 height 7
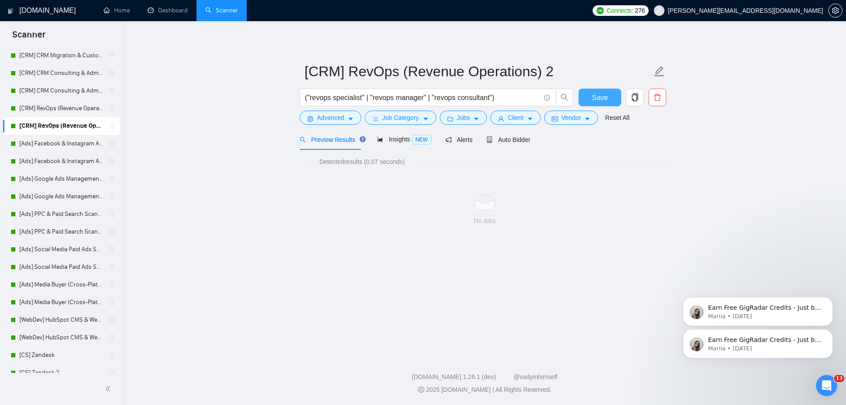
click at [598, 99] on span "Save" at bounding box center [600, 97] width 16 height 11
click at [79, 148] on link "[Ads] Facebook & Instagram Ads Management Scanner" at bounding box center [61, 144] width 84 height 18
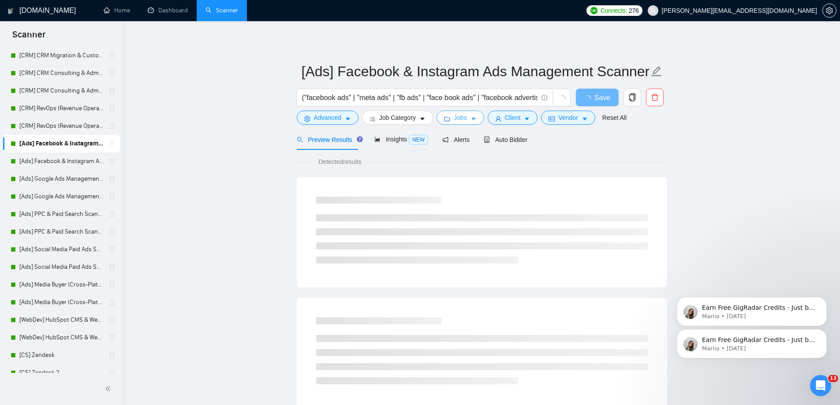
click at [454, 118] on span "Jobs" at bounding box center [460, 118] width 13 height 10
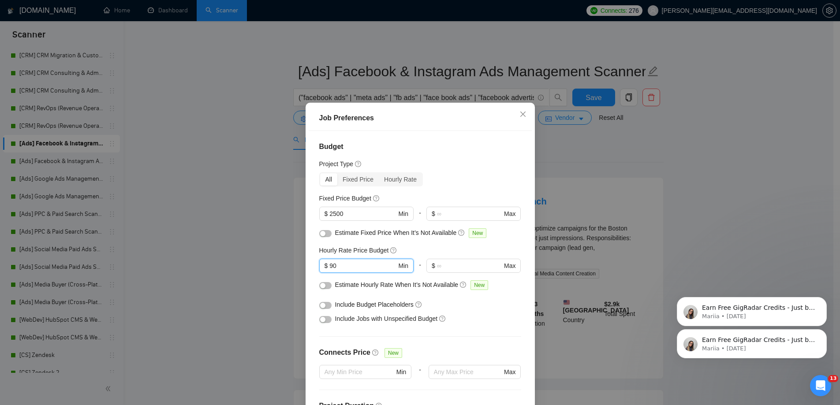
drag, startPoint x: 347, startPoint y: 263, endPoint x: 272, endPoint y: 259, distance: 75.5
click at [274, 261] on div "Job Preferences Budget Project Type All Fixed Price Hourly Rate Fixed Price Bud…" at bounding box center [420, 202] width 840 height 405
type input "110"
click at [522, 117] on icon "close" at bounding box center [522, 114] width 7 height 7
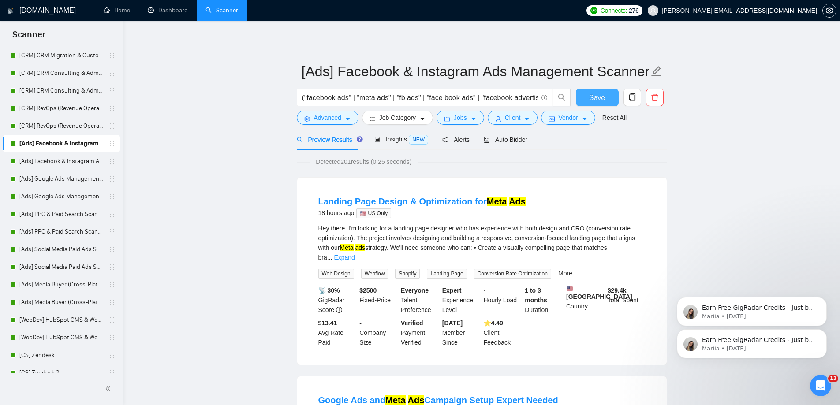
click at [592, 100] on span "Save" at bounding box center [597, 97] width 16 height 11
click at [476, 121] on button "Jobs" at bounding box center [460, 118] width 48 height 14
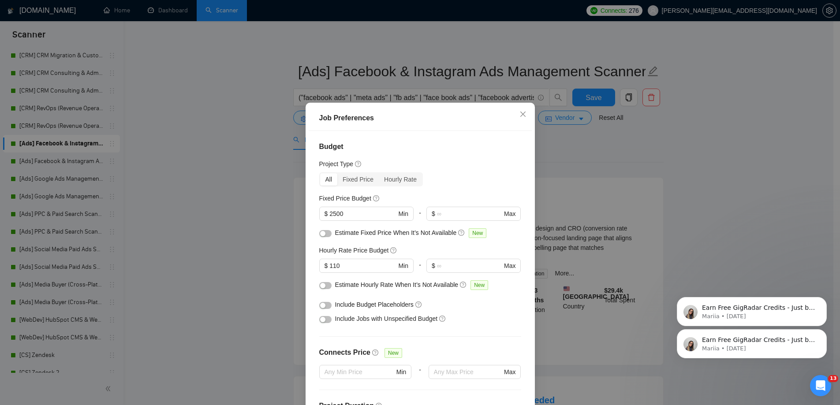
click at [193, 194] on div "Job Preferences Budget Project Type All Fixed Price Hourly Rate Fixed Price Bud…" at bounding box center [420, 202] width 840 height 405
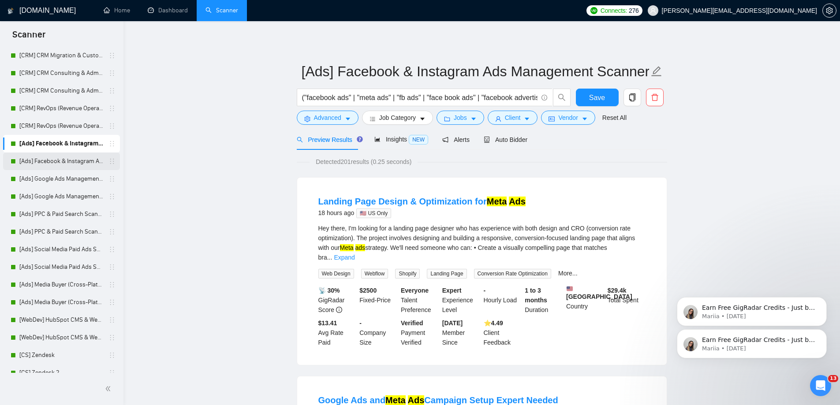
click at [56, 161] on link "[Ads] Facebook & Instagram Ads Management Scanner 2" at bounding box center [61, 162] width 84 height 18
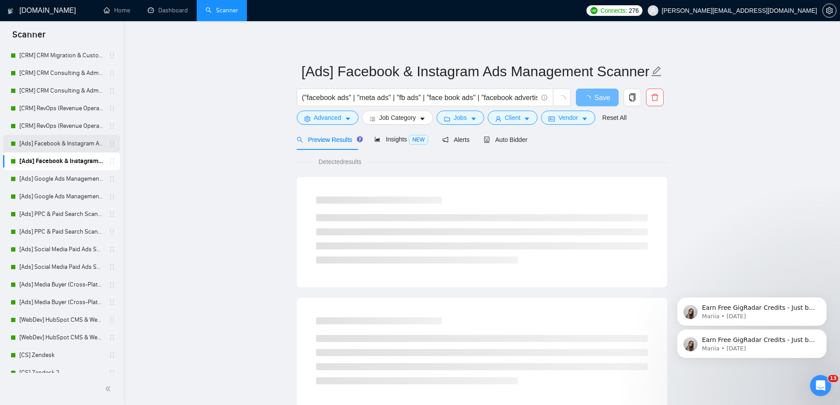
click at [54, 145] on link "[Ads] Facebook & Instagram Ads Management Scanner" at bounding box center [61, 144] width 84 height 18
click at [459, 122] on span "Jobs" at bounding box center [460, 118] width 13 height 10
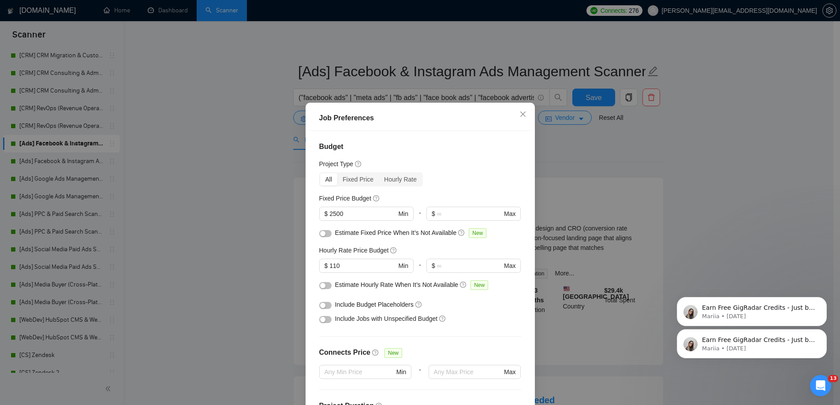
click at [246, 179] on div "Job Preferences Budget Project Type All Fixed Price Hourly Rate Fixed Price Bud…" at bounding box center [420, 202] width 840 height 405
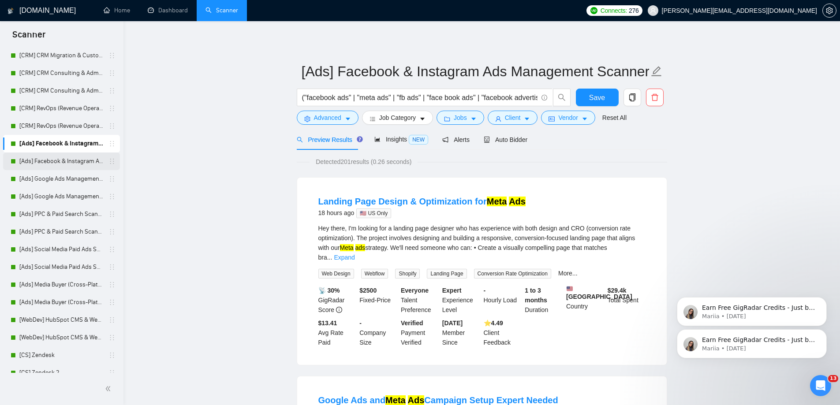
click at [46, 161] on link "[Ads] Facebook & Instagram Ads Management Scanner 2" at bounding box center [61, 162] width 84 height 18
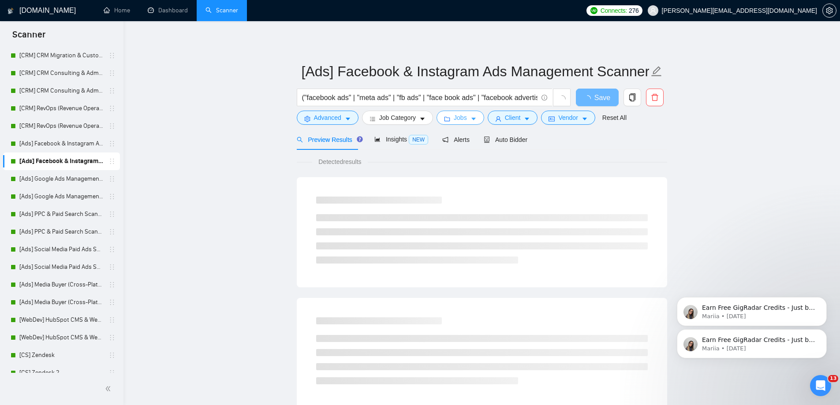
click at [459, 120] on span "Jobs" at bounding box center [460, 118] width 13 height 10
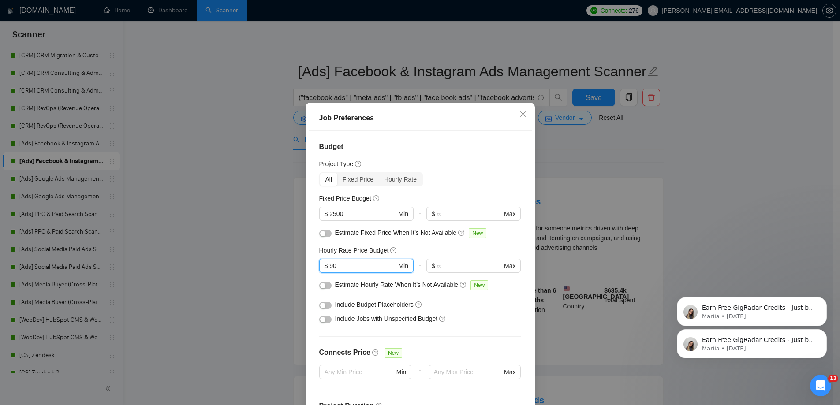
drag, startPoint x: 346, startPoint y: 264, endPoint x: 266, endPoint y: 257, distance: 79.7
click at [268, 263] on div "Job Preferences Budget Project Type All Fixed Price Hourly Rate Fixed Price Bud…" at bounding box center [420, 202] width 840 height 405
type input "110"
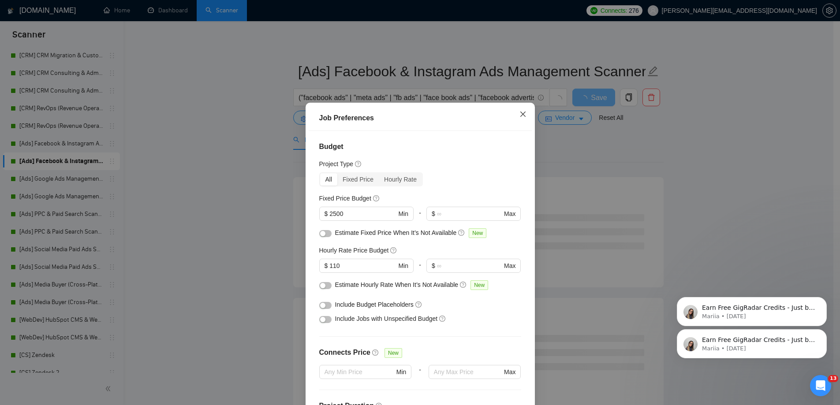
click at [519, 116] on icon "close" at bounding box center [522, 114] width 7 height 7
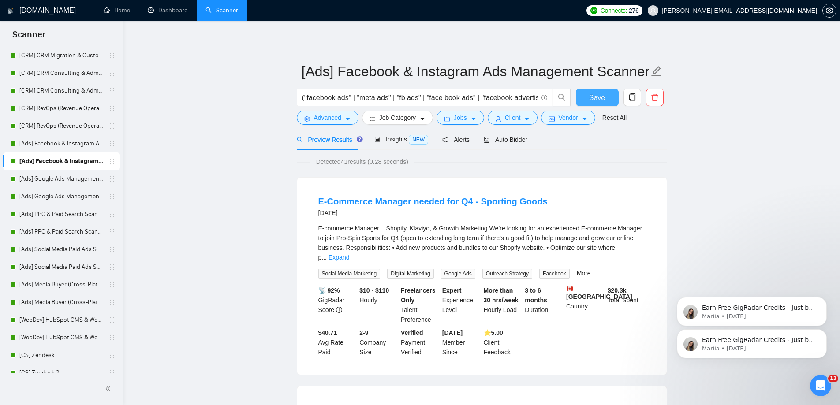
click at [584, 99] on button "Save" at bounding box center [597, 98] width 43 height 18
click at [591, 97] on span "Save" at bounding box center [597, 97] width 16 height 11
click at [80, 180] on link "[Ads] Google Ads Management Scanner" at bounding box center [61, 179] width 84 height 18
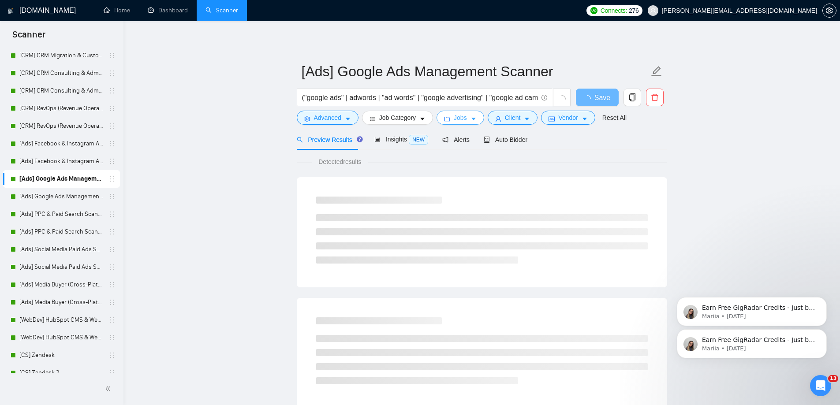
click at [457, 118] on span "Jobs" at bounding box center [460, 118] width 13 height 10
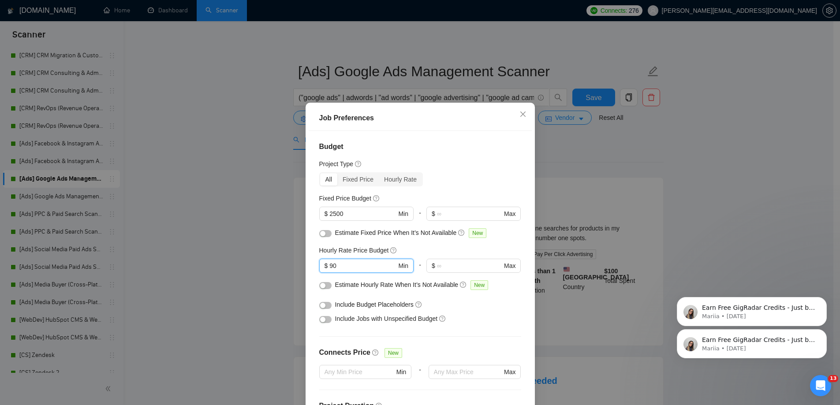
drag, startPoint x: 342, startPoint y: 263, endPoint x: 274, endPoint y: 249, distance: 69.3
click at [281, 260] on div "Job Preferences Budget Project Type All Fixed Price Hourly Rate Fixed Price Bud…" at bounding box center [420, 202] width 840 height 405
type input "110"
click at [520, 114] on icon "close" at bounding box center [522, 114] width 5 height 5
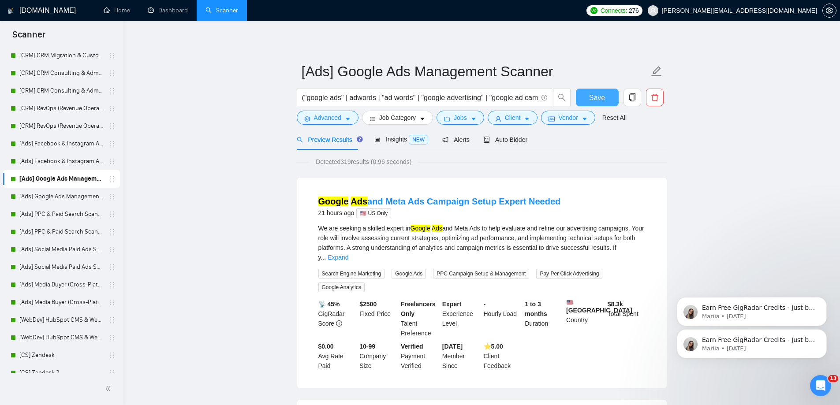
click at [593, 96] on span "Save" at bounding box center [597, 97] width 16 height 11
click at [605, 94] on button "Save" at bounding box center [597, 98] width 43 height 18
click at [72, 195] on link "[Ads] Google Ads Management Scanner 2" at bounding box center [61, 197] width 84 height 18
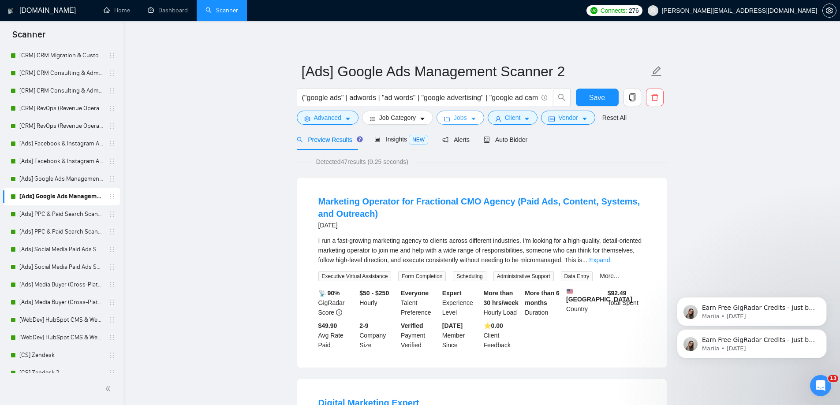
click at [456, 118] on span "Jobs" at bounding box center [460, 118] width 13 height 10
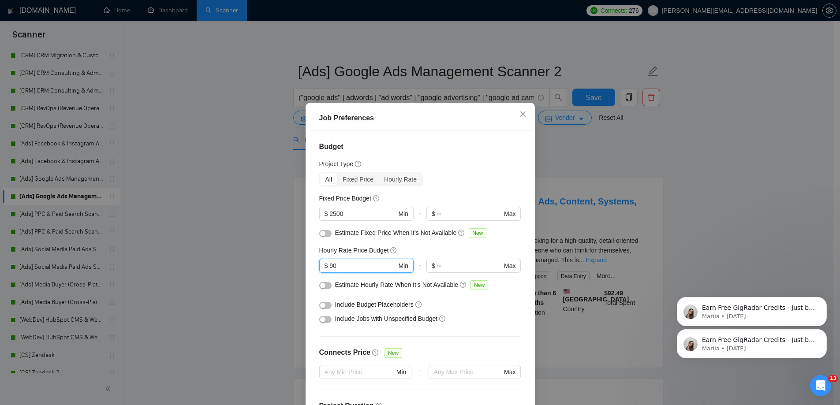
drag, startPoint x: 343, startPoint y: 265, endPoint x: 284, endPoint y: 241, distance: 63.0
click at [284, 260] on div "Job Preferences Budget Project Type All Fixed Price Hourly Rate Fixed Price Bud…" at bounding box center [420, 202] width 840 height 405
type input "110"
click at [283, 236] on div "Job Preferences Budget Project Type All Fixed Price Hourly Rate Fixed Price Bud…" at bounding box center [420, 202] width 840 height 405
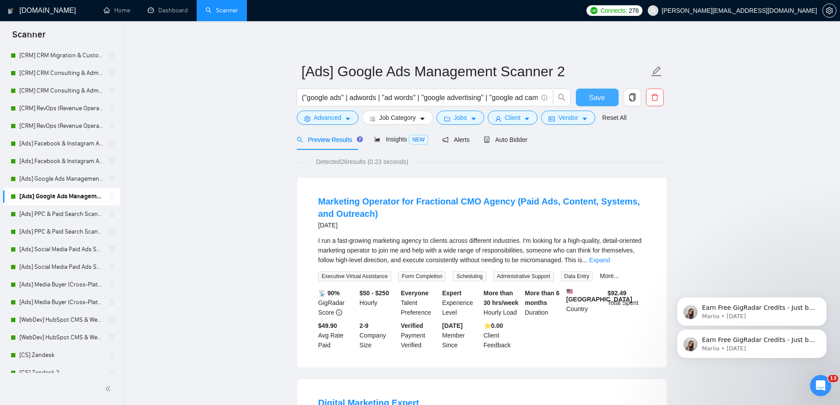
click at [599, 98] on span "Save" at bounding box center [597, 97] width 16 height 11
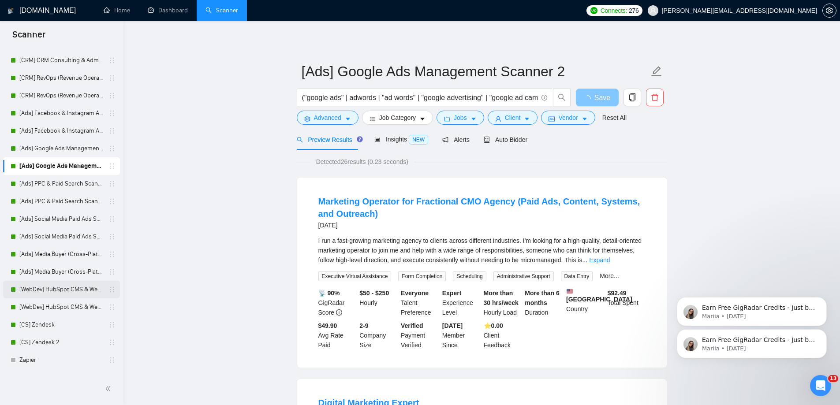
scroll to position [211, 0]
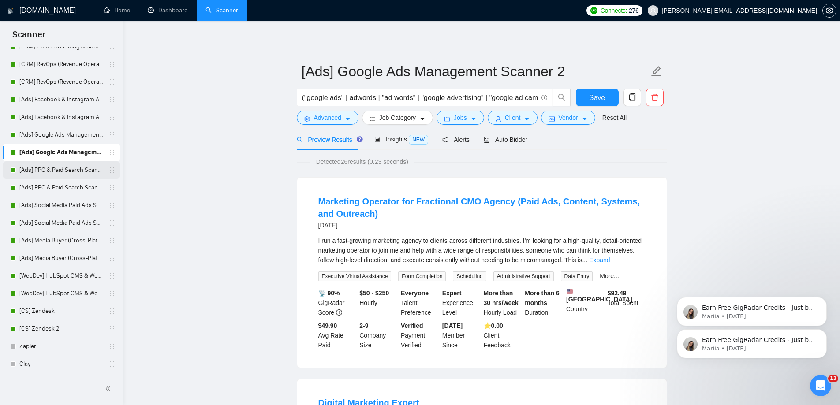
click at [74, 174] on link "[Ads] PPC & Paid Search Scanner" at bounding box center [61, 170] width 84 height 18
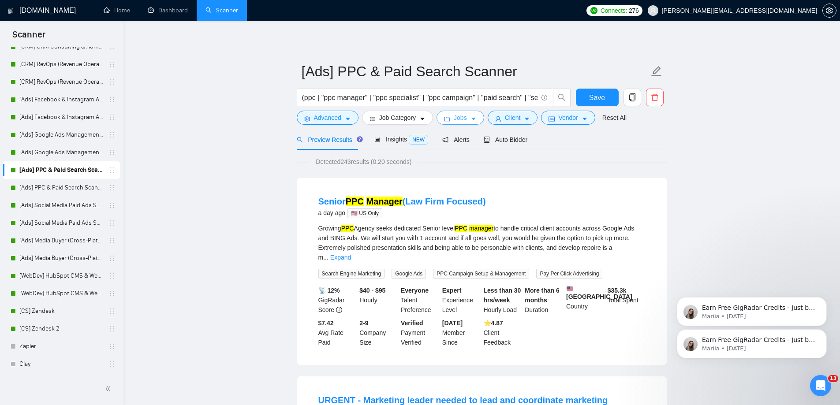
click at [462, 120] on span "Jobs" at bounding box center [460, 118] width 13 height 10
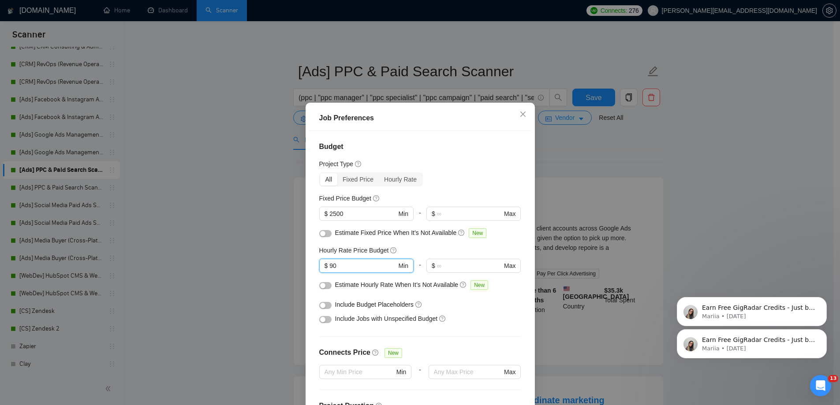
drag, startPoint x: 347, startPoint y: 266, endPoint x: 271, endPoint y: 252, distance: 77.1
click at [274, 268] on div "Job Preferences Budget Project Type All Fixed Price Hourly Rate Fixed Price Bud…" at bounding box center [420, 202] width 840 height 405
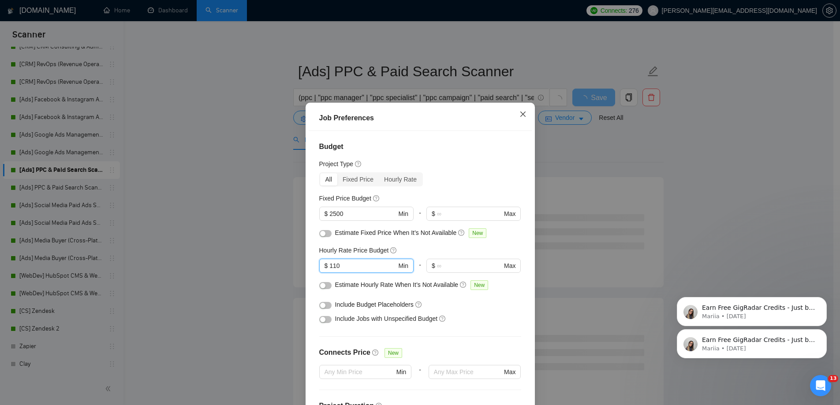
type input "110"
click at [521, 118] on icon "close" at bounding box center [522, 114] width 7 height 7
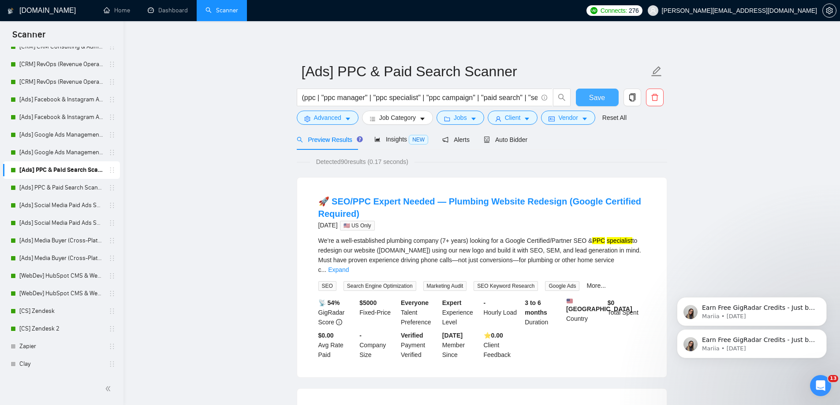
click at [589, 98] on button "Save" at bounding box center [597, 98] width 43 height 18
click at [460, 119] on span "Jobs" at bounding box center [460, 118] width 13 height 10
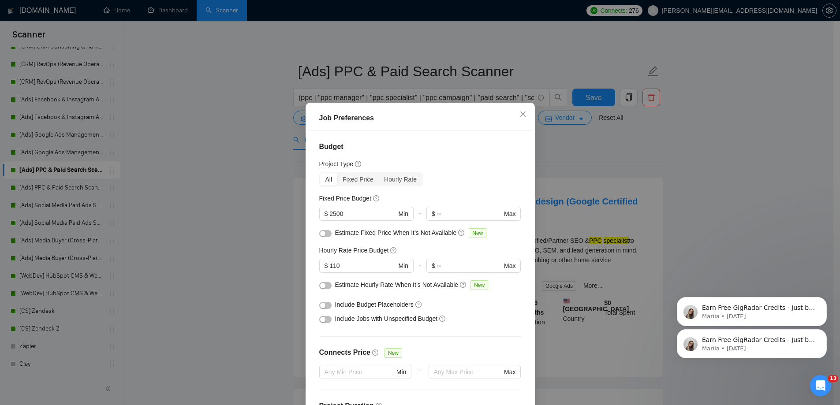
click at [239, 154] on div "Job Preferences Budget Project Type All Fixed Price Hourly Rate Fixed Price Bud…" at bounding box center [420, 202] width 840 height 405
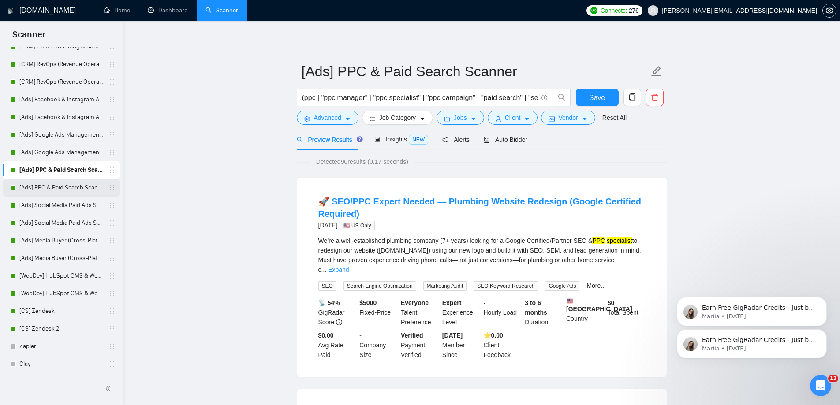
click at [62, 186] on link "[Ads] PPC & Paid Search Scanner 2" at bounding box center [61, 188] width 84 height 18
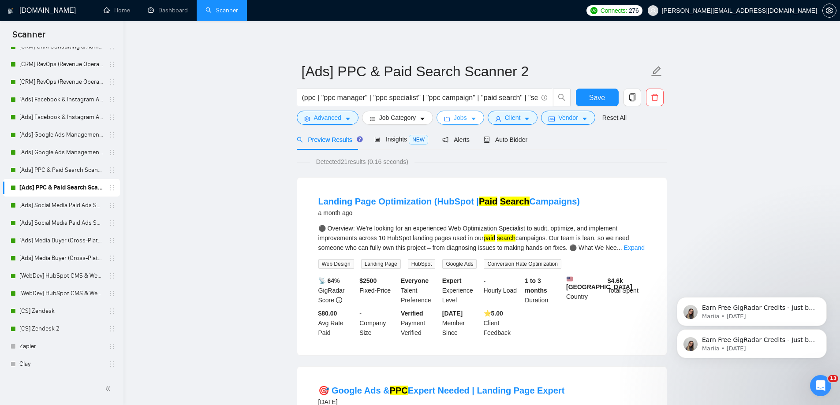
click at [473, 119] on icon "caret-down" at bounding box center [473, 119] width 6 height 6
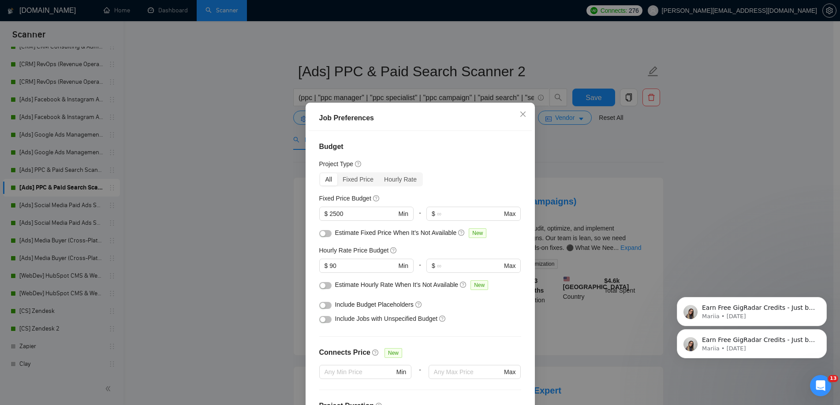
drag, startPoint x: 338, startPoint y: 268, endPoint x: 273, endPoint y: 259, distance: 65.8
click at [275, 259] on div "Job Preferences Budget Project Type All Fixed Price Hourly Rate Fixed Price Bud…" at bounding box center [420, 202] width 840 height 405
type input "110"
drag, startPoint x: 803, startPoint y: 167, endPoint x: 777, endPoint y: 153, distance: 29.6
click at [802, 166] on div "Job Preferences Budget Project Type All Fixed Price Hourly Rate Fixed Price Bud…" at bounding box center [420, 202] width 840 height 405
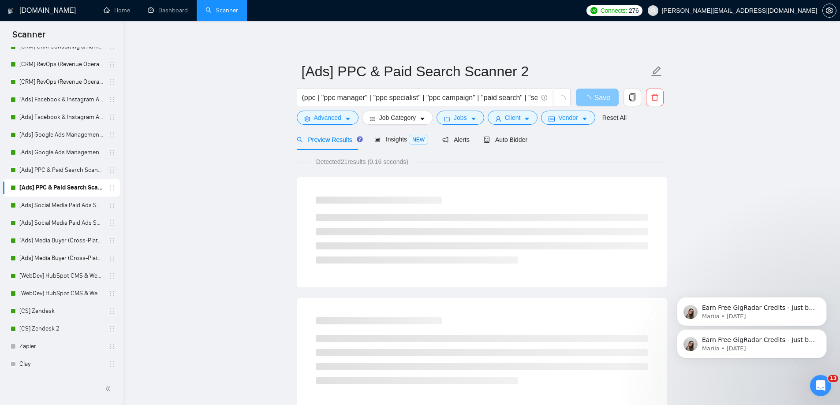
click at [597, 101] on button "Save" at bounding box center [597, 98] width 43 height 18
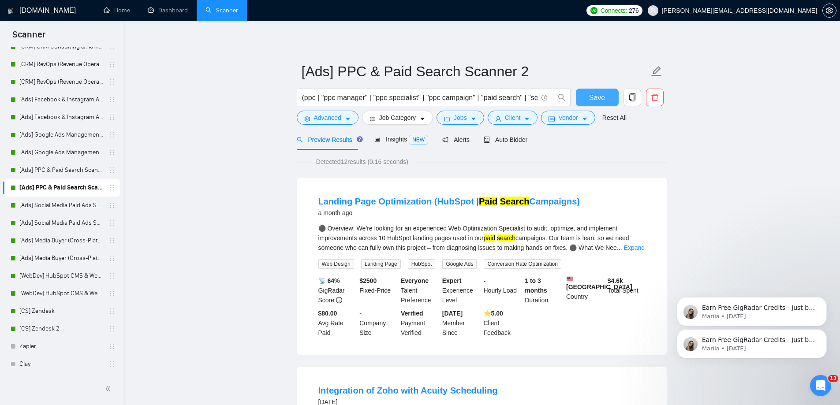
click at [595, 99] on span "Save" at bounding box center [597, 97] width 16 height 11
click at [69, 205] on link "[Ads] Social Media Paid Ads Scanner" at bounding box center [61, 206] width 84 height 18
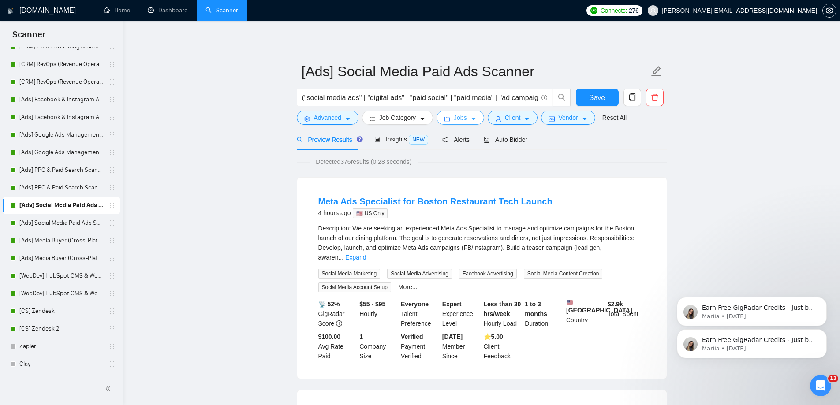
click at [465, 119] on button "Jobs" at bounding box center [460, 118] width 48 height 14
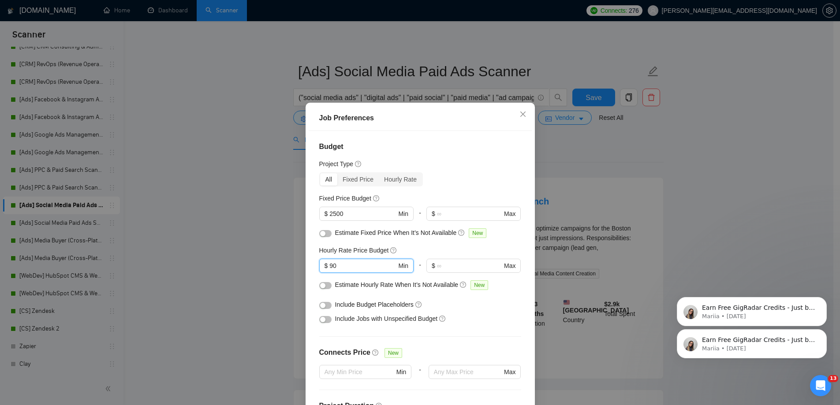
drag, startPoint x: 332, startPoint y: 266, endPoint x: 270, endPoint y: 262, distance: 62.3
click at [273, 263] on div "Job Preferences Budget Project Type All Fixed Price Hourly Rate Fixed Price Bud…" at bounding box center [420, 202] width 840 height 405
type input "110"
click at [519, 116] on icon "close" at bounding box center [522, 114] width 7 height 7
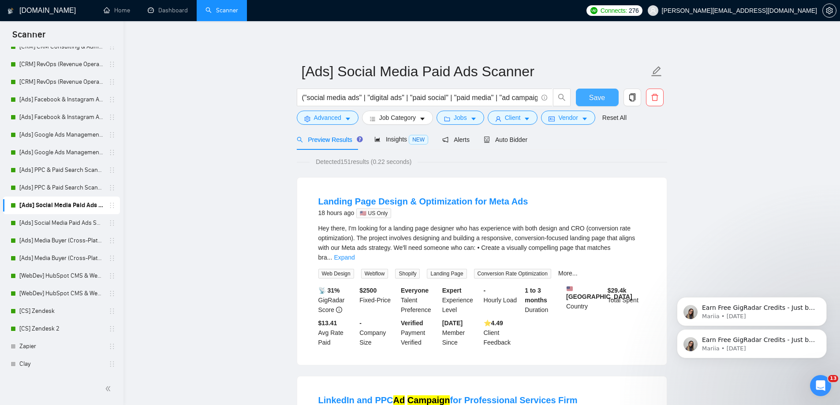
click at [596, 94] on span "Save" at bounding box center [597, 97] width 16 height 11
click at [470, 119] on icon "caret-down" at bounding box center [473, 119] width 6 height 6
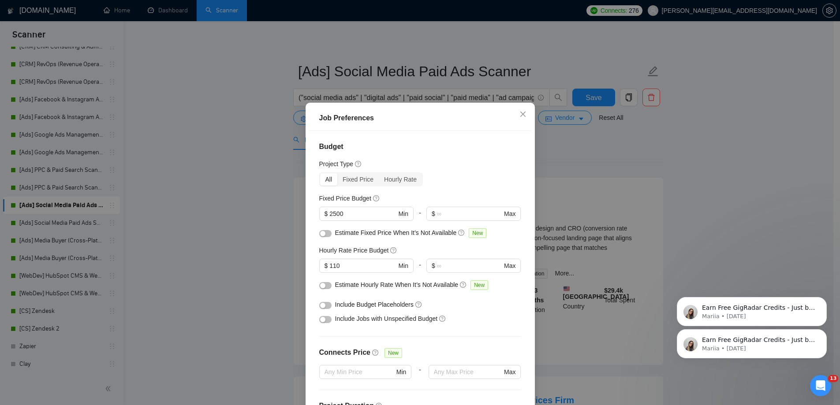
drag, startPoint x: 201, startPoint y: 170, endPoint x: 488, endPoint y: 121, distance: 291.0
click at [202, 169] on div "Job Preferences Budget Project Type All Fixed Price Hourly Rate Fixed Price Bud…" at bounding box center [420, 202] width 840 height 405
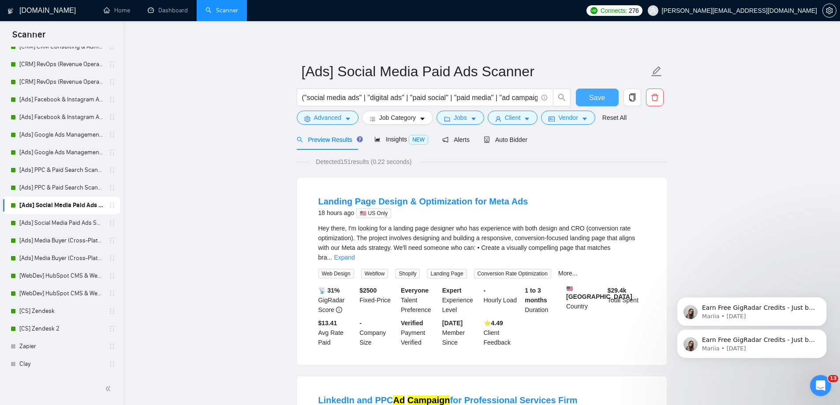
click at [600, 101] on span "Save" at bounding box center [597, 97] width 16 height 11
click at [466, 114] on button "Jobs" at bounding box center [460, 118] width 48 height 14
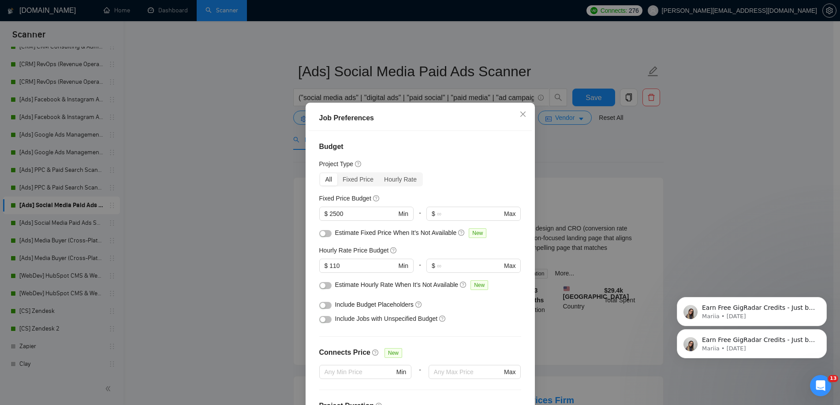
click at [209, 207] on div "Job Preferences Budget Project Type All Fixed Price Hourly Rate Fixed Price Bud…" at bounding box center [420, 202] width 840 height 405
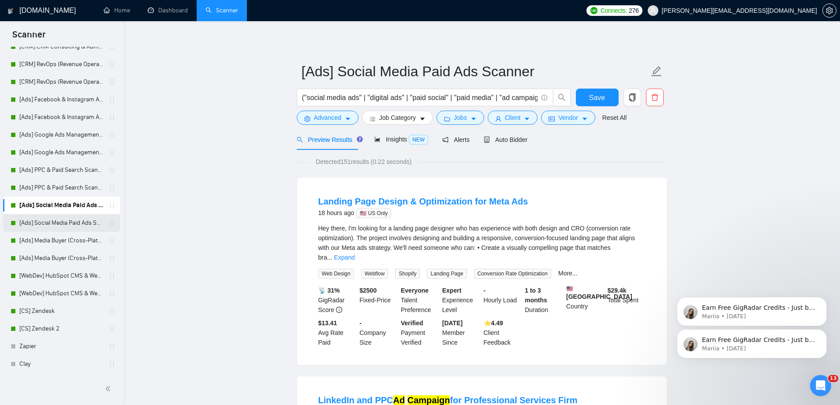
click at [69, 227] on link "[Ads] Social Media Paid Ads Scanner 2" at bounding box center [61, 223] width 84 height 18
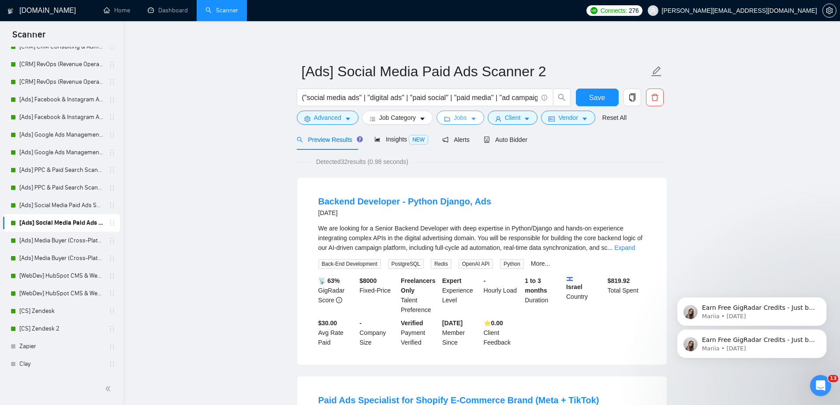
click at [463, 117] on span "Jobs" at bounding box center [460, 118] width 13 height 10
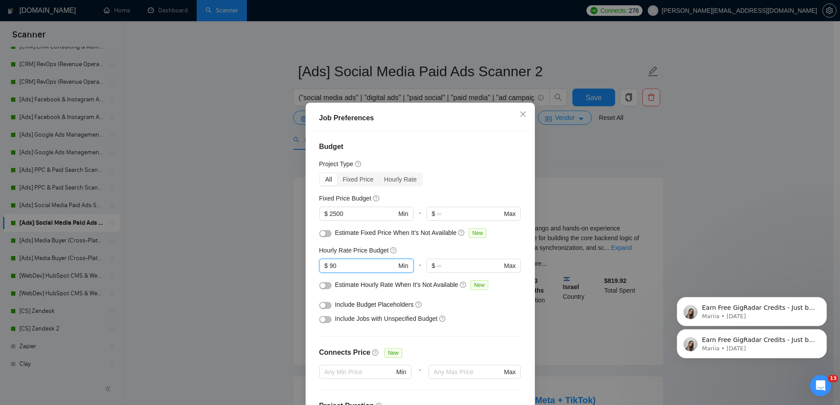
drag, startPoint x: 354, startPoint y: 265, endPoint x: 261, endPoint y: 259, distance: 93.6
click at [263, 261] on div "Job Preferences Budget Project Type All Fixed Price Hourly Rate Fixed Price Bud…" at bounding box center [420, 202] width 840 height 405
type input "110"
drag, startPoint x: 562, startPoint y: 149, endPoint x: 577, endPoint y: 126, distance: 27.3
click at [562, 149] on div "Job Preferences Budget Project Type All Fixed Price Hourly Rate Fixed Price Bud…" at bounding box center [420, 202] width 840 height 405
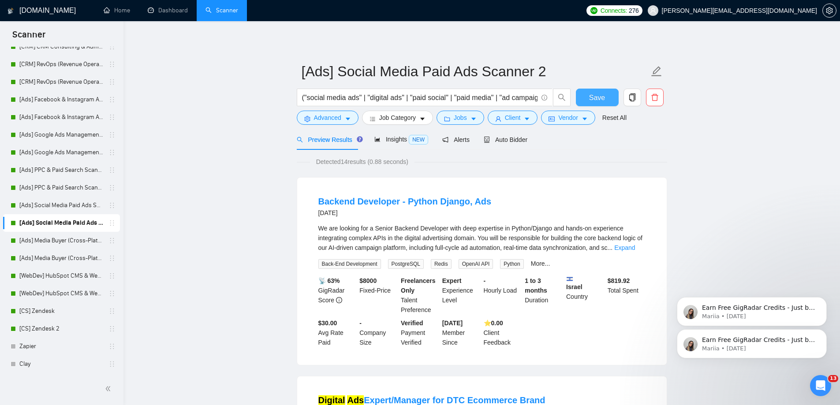
click at [596, 98] on span "Save" at bounding box center [597, 97] width 16 height 11
click at [590, 95] on span "Save" at bounding box center [597, 97] width 16 height 11
click at [450, 119] on button "Jobs" at bounding box center [460, 118] width 48 height 14
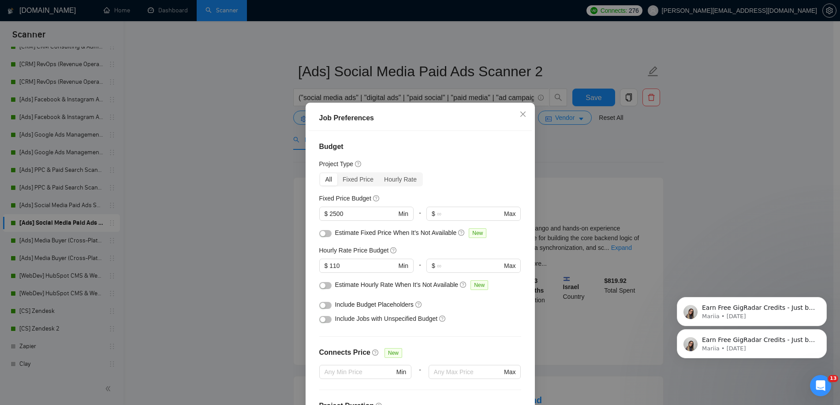
click at [241, 180] on div "Job Preferences Budget Project Type All Fixed Price Hourly Rate Fixed Price Bud…" at bounding box center [420, 202] width 840 height 405
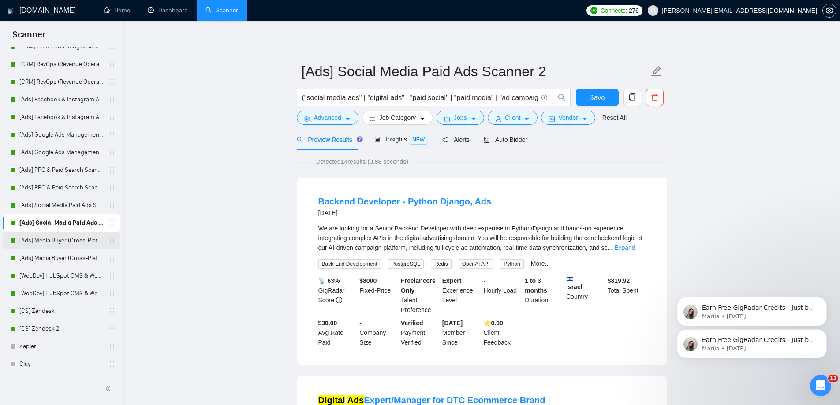
click at [72, 240] on link "[Ads] Media Buyer (Cross-Platform) Scanner" at bounding box center [61, 241] width 84 height 18
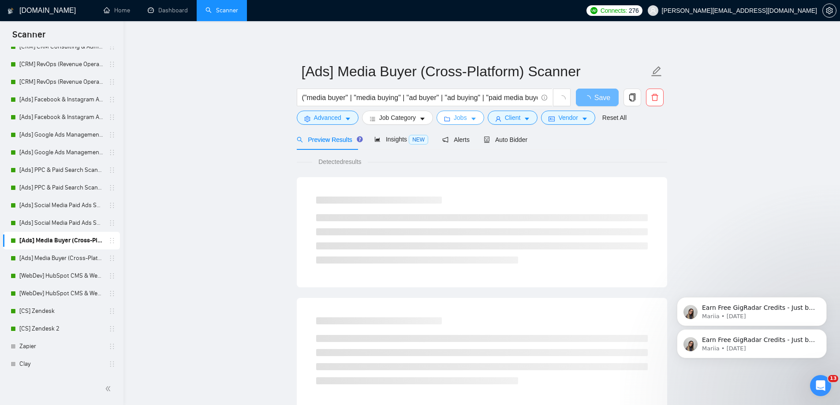
click at [458, 120] on span "Jobs" at bounding box center [460, 118] width 13 height 10
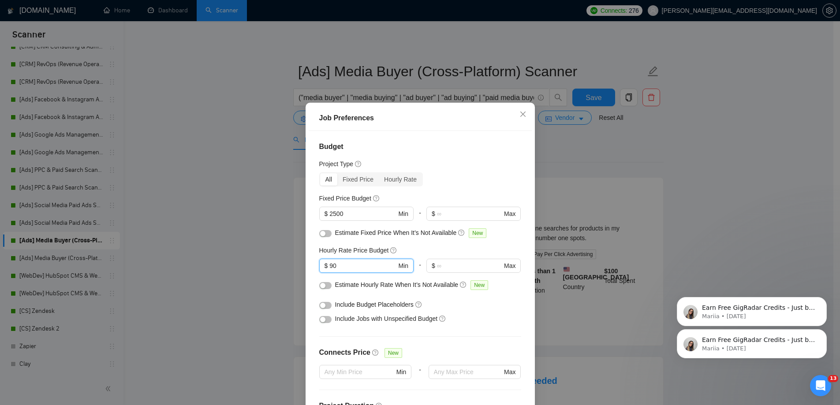
drag, startPoint x: 307, startPoint y: 262, endPoint x: 284, endPoint y: 261, distance: 23.4
click at [284, 261] on div "Job Preferences Budget Project Type All Fixed Price Hourly Rate Fixed Price Bud…" at bounding box center [420, 202] width 840 height 405
type input "110"
click at [603, 153] on div "Job Preferences Budget Project Type All Fixed Price Hourly Rate Fixed Price Bud…" at bounding box center [420, 202] width 840 height 405
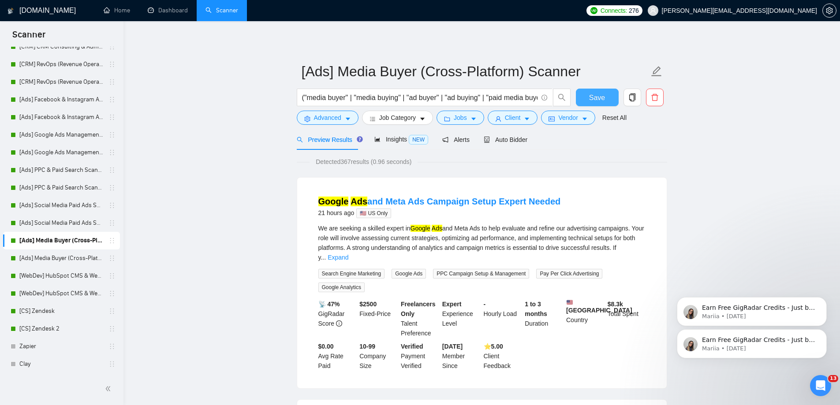
click at [600, 93] on span "Save" at bounding box center [597, 97] width 16 height 11
click at [595, 100] on span "Save" at bounding box center [597, 97] width 16 height 11
click at [66, 257] on link "[Ads] Media Buyer (Cross-Platform) Scanner 2" at bounding box center [61, 258] width 84 height 18
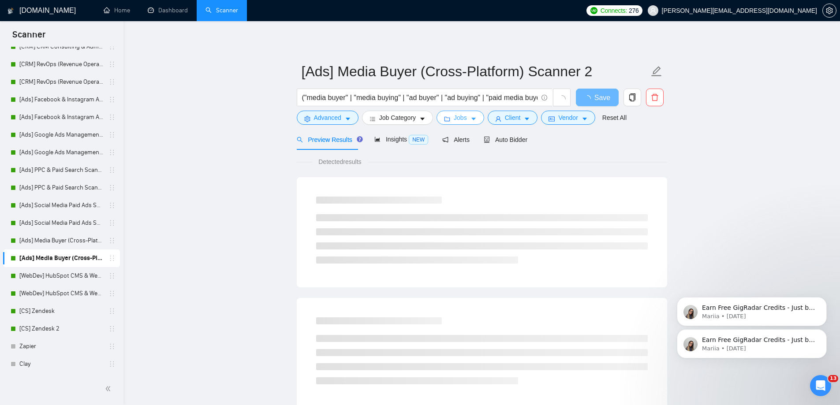
click at [462, 118] on span "Jobs" at bounding box center [460, 118] width 13 height 10
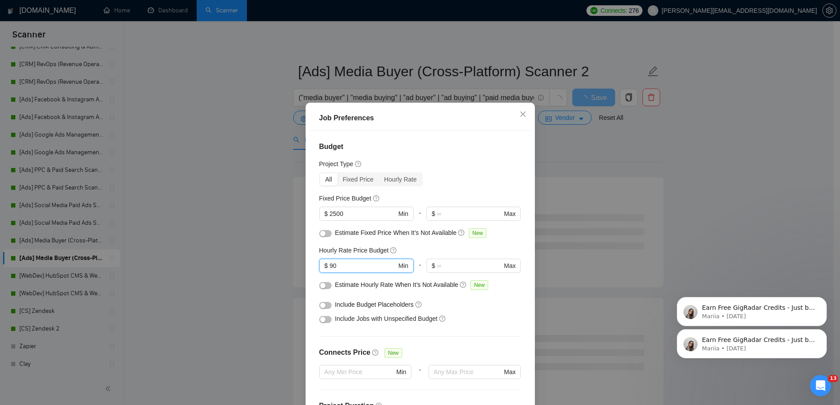
drag, startPoint x: 348, startPoint y: 266, endPoint x: 281, endPoint y: 257, distance: 68.0
click at [279, 261] on div "Job Preferences Budget Project Type All Fixed Price Hourly Rate Fixed Price Bud…" at bounding box center [420, 202] width 840 height 405
type input "110"
click at [519, 112] on icon "close" at bounding box center [522, 114] width 7 height 7
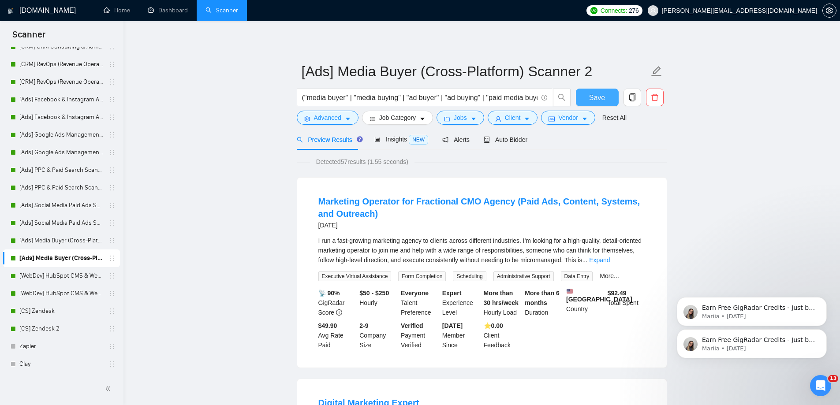
click at [586, 99] on button "Save" at bounding box center [597, 98] width 43 height 18
click at [81, 277] on link "[WebDev] HubSpot CMS & Website Development" at bounding box center [61, 276] width 84 height 18
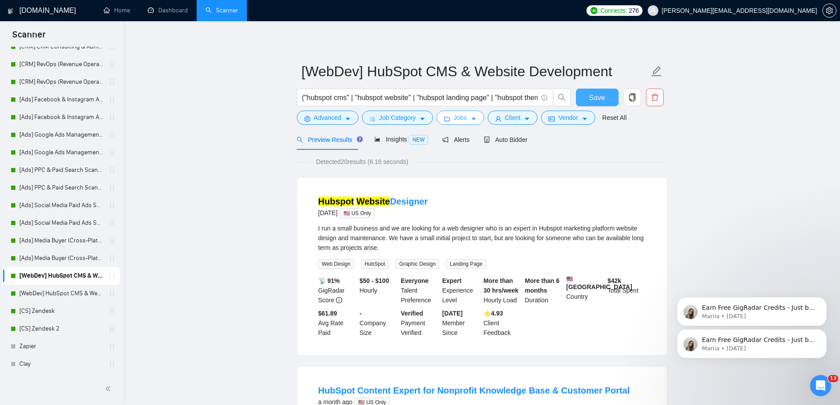
click at [454, 122] on span "Jobs" at bounding box center [460, 118] width 13 height 10
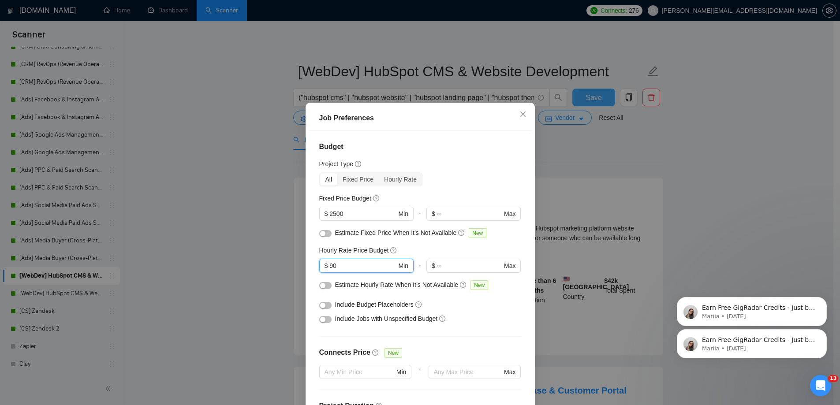
drag, startPoint x: 352, startPoint y: 268, endPoint x: 286, endPoint y: 266, distance: 66.2
click at [289, 269] on div "Job Preferences Budget Project Type All Fixed Price Hourly Rate Fixed Price Bud…" at bounding box center [420, 202] width 840 height 405
type input "110"
click at [588, 150] on div "Job Preferences Budget Project Type All Fixed Price Hourly Rate Fixed Price Bud…" at bounding box center [420, 202] width 840 height 405
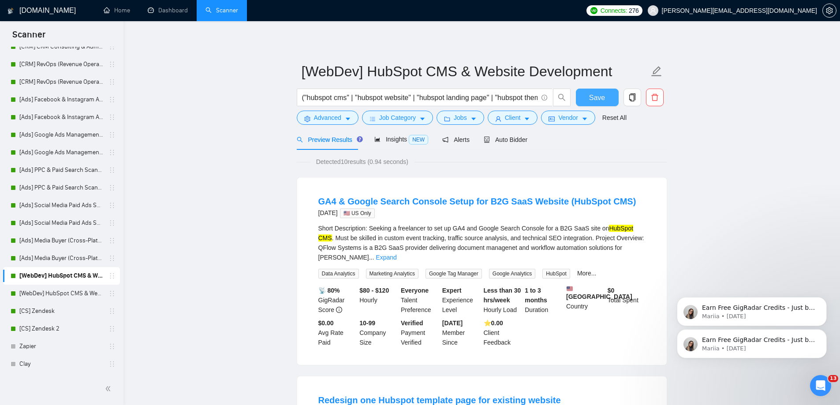
click at [593, 101] on span "Save" at bounding box center [597, 97] width 16 height 11
click at [460, 122] on span "Jobs" at bounding box center [460, 118] width 13 height 10
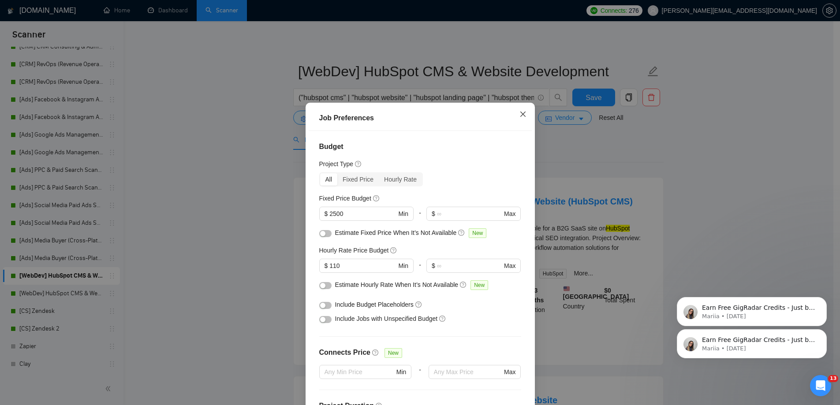
click at [519, 118] on icon "close" at bounding box center [522, 114] width 7 height 7
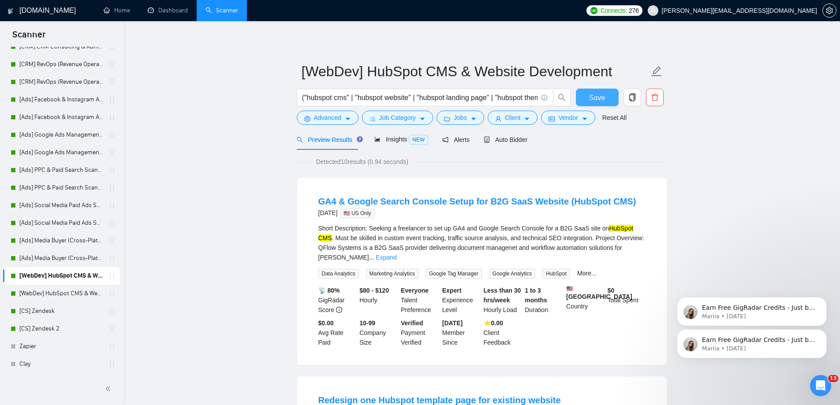
click at [603, 95] on span "Save" at bounding box center [597, 97] width 16 height 11
click at [464, 118] on span "Jobs" at bounding box center [460, 118] width 13 height 10
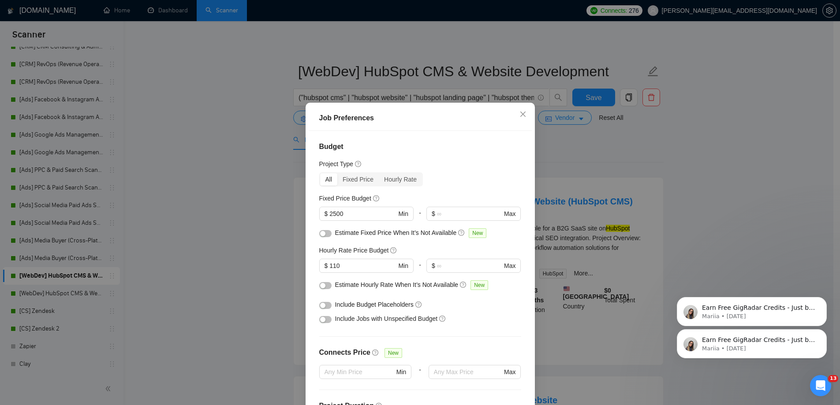
click at [252, 171] on div "Job Preferences Budget Project Type All Fixed Price Hourly Rate Fixed Price Bud…" at bounding box center [420, 202] width 840 height 405
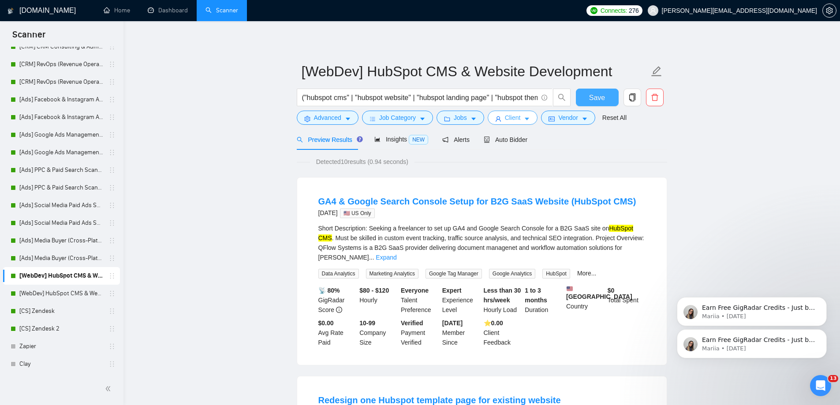
click at [592, 96] on span "Save" at bounding box center [597, 97] width 16 height 11
click at [89, 291] on link "[WebDev] HubSpot CMS & Website Development 2" at bounding box center [61, 294] width 84 height 18
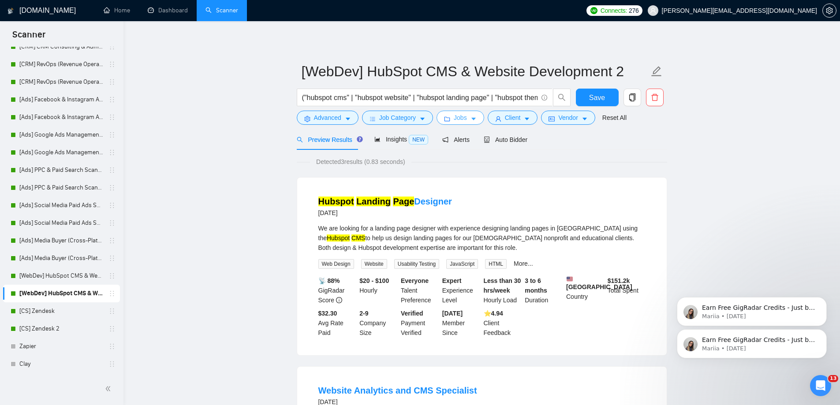
click at [461, 118] on span "Jobs" at bounding box center [460, 118] width 13 height 10
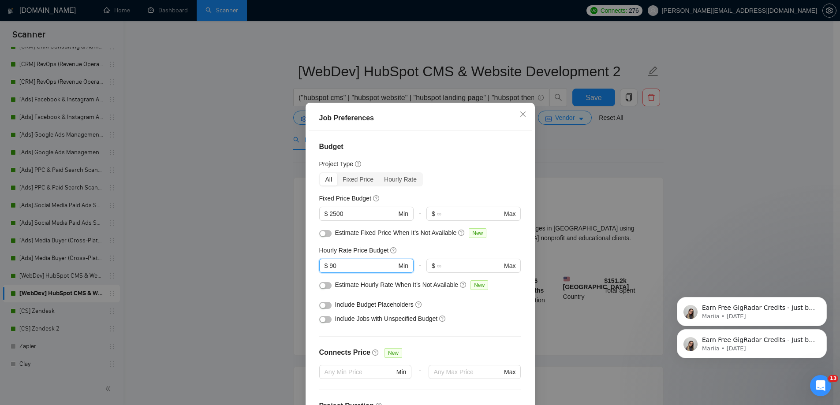
drag, startPoint x: 342, startPoint y: 269, endPoint x: 291, endPoint y: 261, distance: 51.7
click at [288, 264] on div "Job Preferences Budget Project Type All Fixed Price Hourly Rate Fixed Price Bud…" at bounding box center [420, 202] width 840 height 405
type input "110"
drag, startPoint x: 579, startPoint y: 163, endPoint x: 580, endPoint y: 156, distance: 7.1
click at [580, 163] on div "Job Preferences Budget Project Type All Fixed Price Hourly Rate Fixed Price Bud…" at bounding box center [420, 202] width 840 height 405
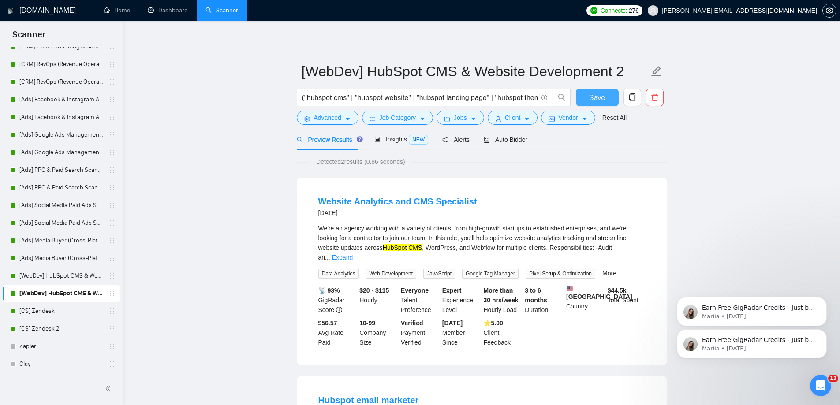
click at [589, 101] on button "Save" at bounding box center [597, 98] width 43 height 18
click at [459, 119] on span "Jobs" at bounding box center [460, 118] width 13 height 10
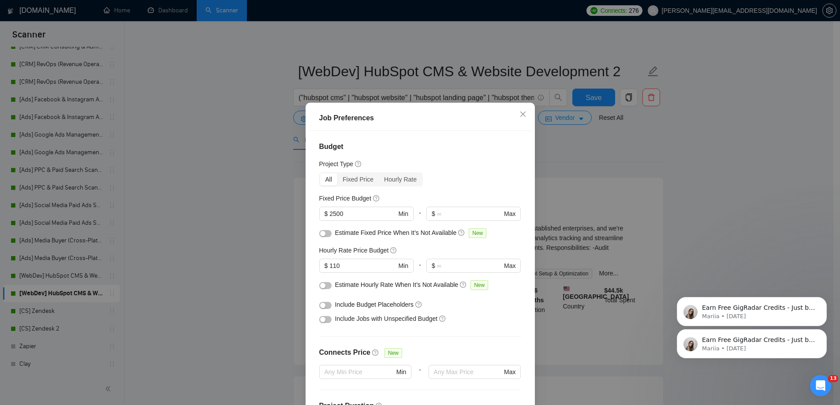
click at [170, 198] on div "Job Preferences Budget Project Type All Fixed Price Hourly Rate Fixed Price Bud…" at bounding box center [420, 202] width 840 height 405
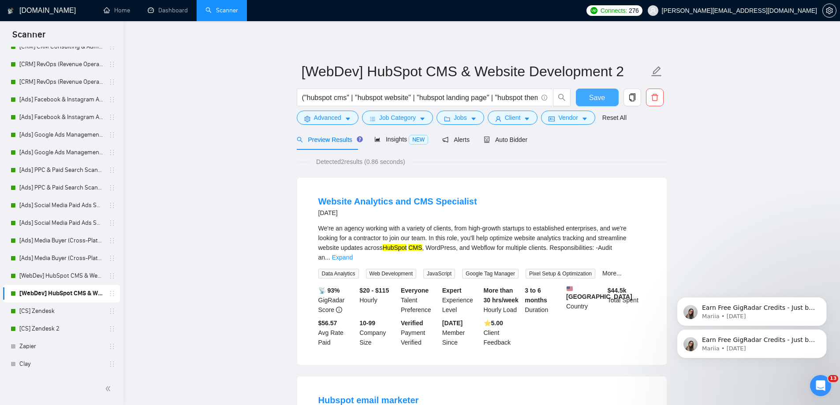
click at [598, 98] on span "Save" at bounding box center [597, 97] width 16 height 11
click at [457, 118] on span "Jobs" at bounding box center [460, 118] width 13 height 10
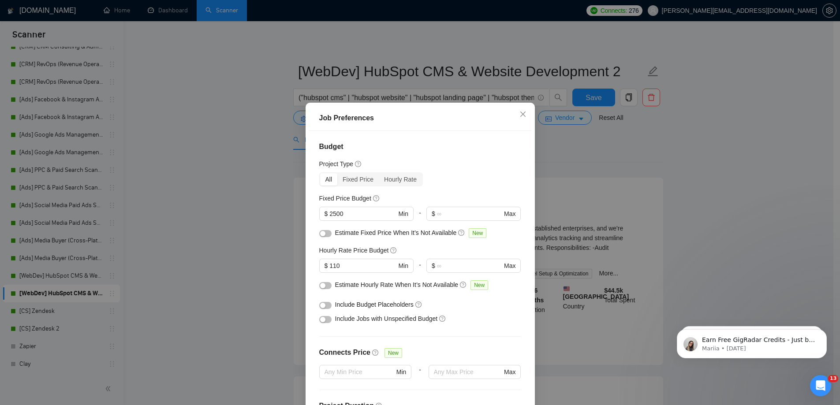
click at [199, 214] on div "Job Preferences Budget Project Type All Fixed Price Hourly Rate Fixed Price Bud…" at bounding box center [420, 202] width 840 height 405
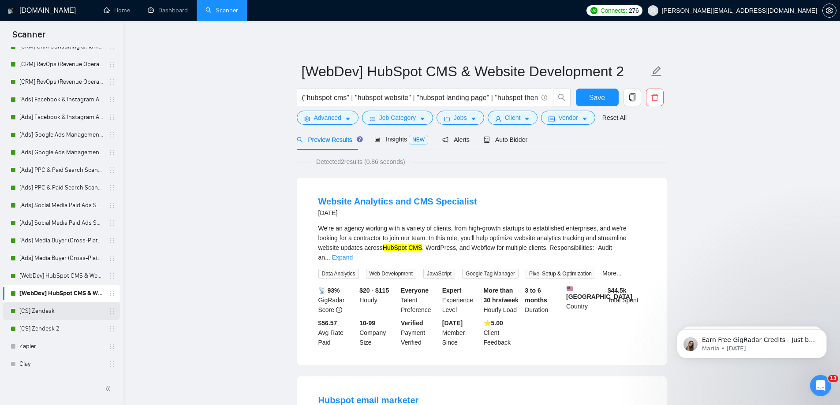
click at [48, 313] on link "[CS] Zendesk" at bounding box center [61, 311] width 84 height 18
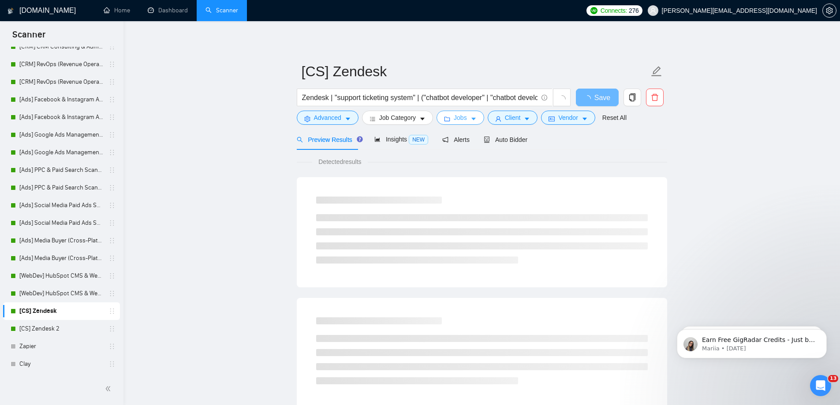
click at [466, 119] on button "Jobs" at bounding box center [460, 118] width 48 height 14
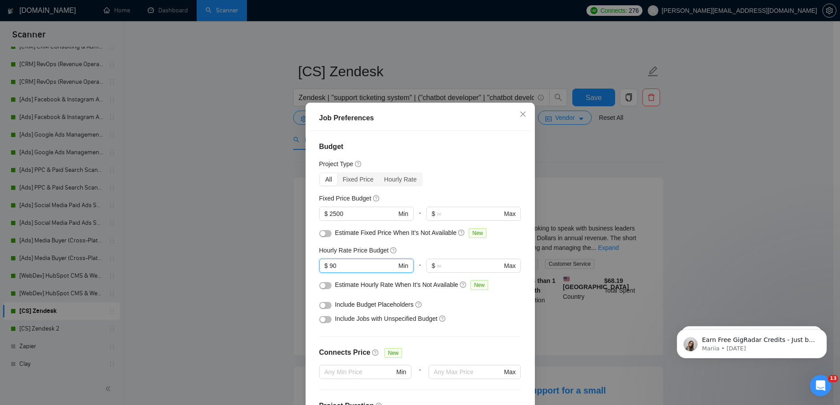
drag, startPoint x: 341, startPoint y: 268, endPoint x: 309, endPoint y: 258, distance: 33.7
click at [312, 264] on div "Budget Project Type All Fixed Price Hourly Rate Fixed Price Budget $ 2500 Min -…" at bounding box center [420, 272] width 223 height 283
type input "110"
click at [625, 139] on div "Job Preferences Budget Project Type All Fixed Price Hourly Rate Fixed Price Bud…" at bounding box center [420, 202] width 840 height 405
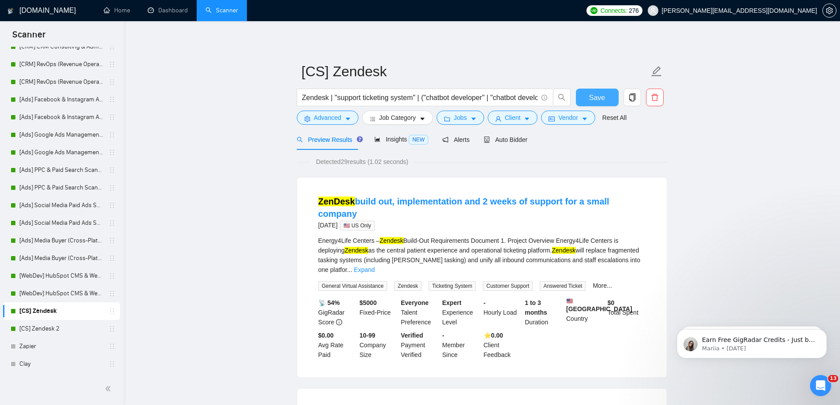
click at [601, 96] on span "Save" at bounding box center [597, 97] width 16 height 11
click at [44, 332] on link "[CS] Zendesk 2" at bounding box center [61, 329] width 84 height 18
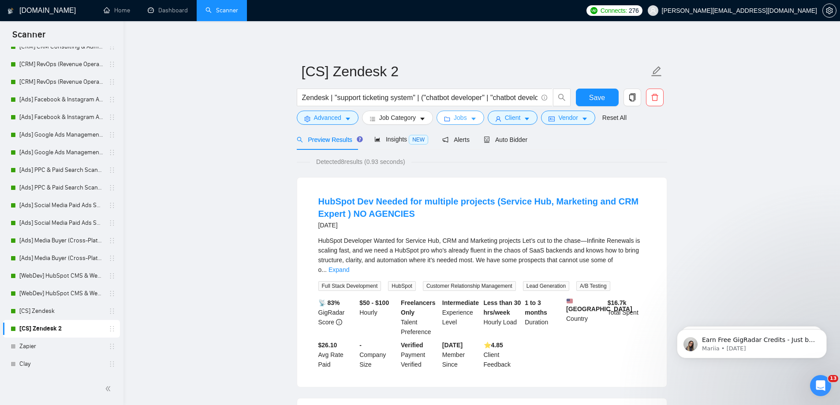
click at [457, 120] on span "Jobs" at bounding box center [460, 118] width 13 height 10
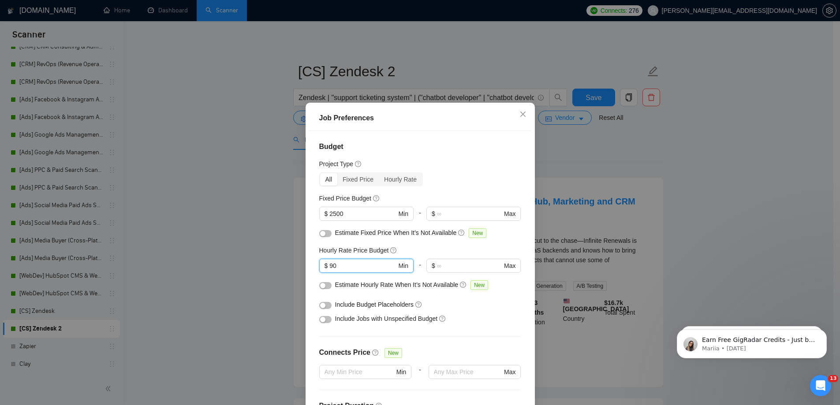
drag, startPoint x: 342, startPoint y: 269, endPoint x: 294, endPoint y: 270, distance: 48.1
click at [293, 270] on div "Job Preferences Budget Project Type All Fixed Price Hourly Rate Fixed Price Bud…" at bounding box center [420, 202] width 840 height 405
type input "110"
click at [600, 154] on div "Job Preferences Budget Project Type All Fixed Price Hourly Rate Fixed Price Bud…" at bounding box center [420, 202] width 840 height 405
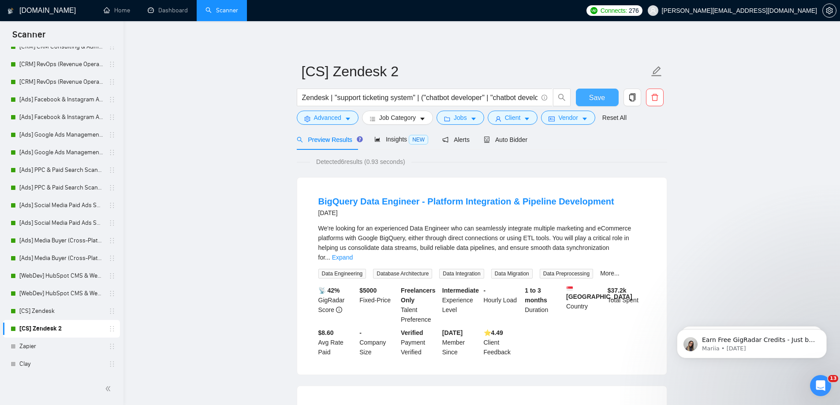
click at [597, 93] on span "Save" at bounding box center [597, 97] width 16 height 11
click at [50, 313] on link "[CS] Zendesk" at bounding box center [61, 311] width 84 height 18
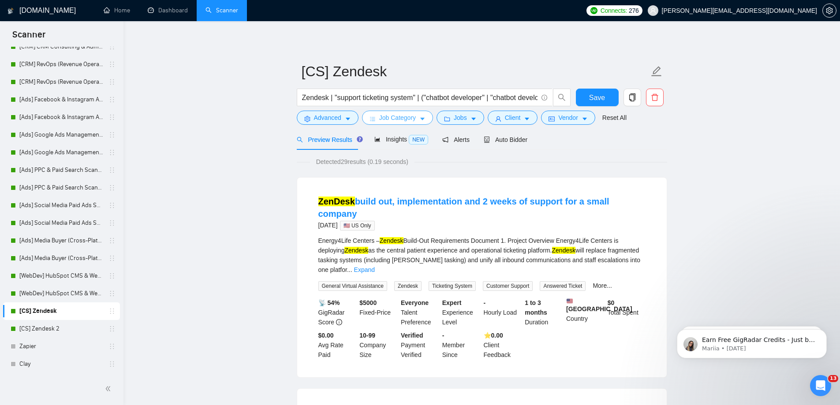
click at [413, 116] on span "Job Category" at bounding box center [397, 118] width 37 height 10
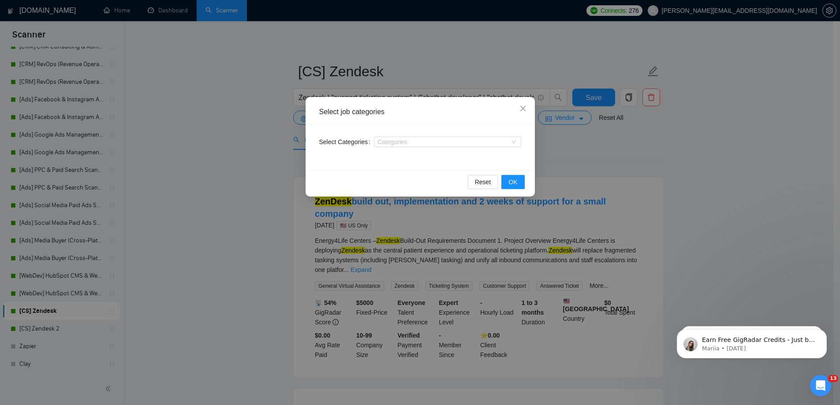
drag, startPoint x: 162, startPoint y: 171, endPoint x: 213, endPoint y: 161, distance: 52.2
click at [162, 171] on div "Select job categories Select Categories Categories Reset OK" at bounding box center [420, 202] width 840 height 405
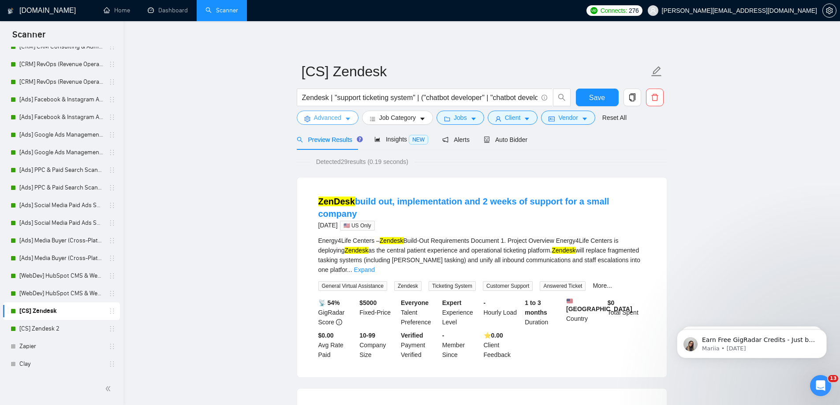
click at [317, 117] on span "Advanced" at bounding box center [327, 118] width 27 height 10
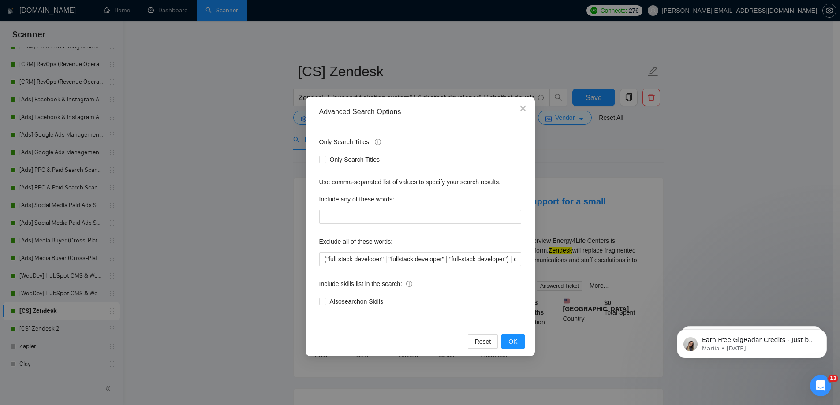
click at [219, 173] on div "Advanced Search Options Only Search Titles: Only Search Titles Use comma-separa…" at bounding box center [420, 202] width 840 height 405
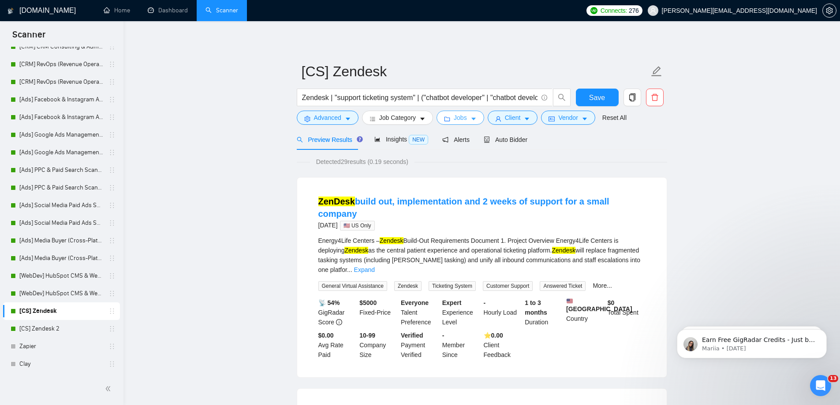
click at [472, 116] on icon "caret-down" at bounding box center [473, 119] width 6 height 6
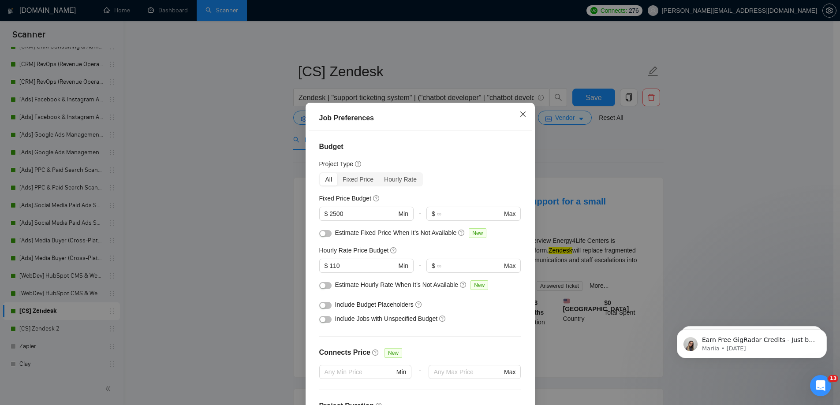
click at [519, 114] on icon "close" at bounding box center [522, 114] width 7 height 7
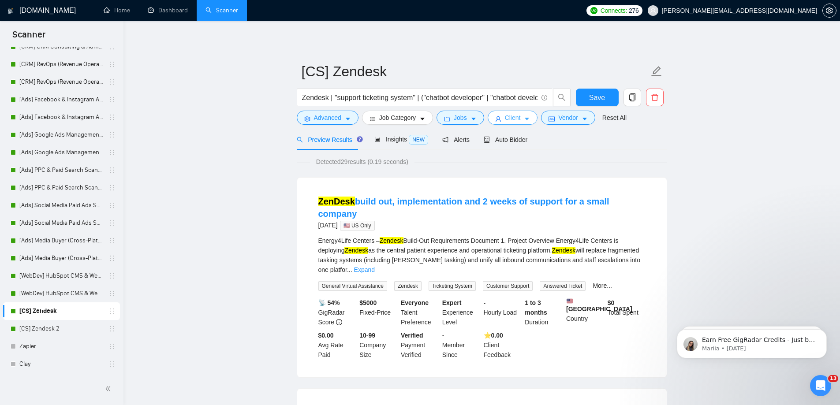
click at [524, 121] on icon "caret-down" at bounding box center [527, 119] width 6 height 6
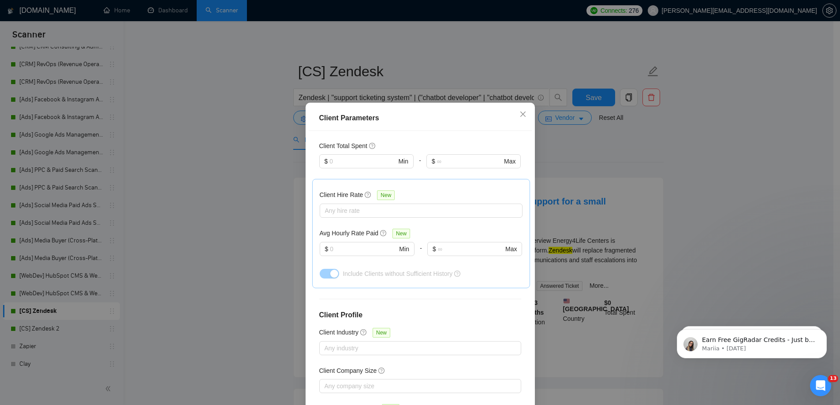
scroll to position [265, 0]
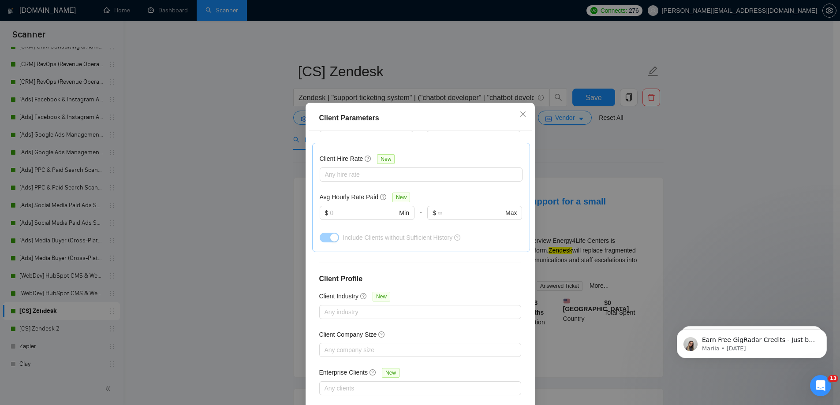
drag, startPoint x: 743, startPoint y: 174, endPoint x: 691, endPoint y: 151, distance: 56.3
click at [743, 173] on div "Client Parameters Client Location Include Client Countries Select Exclude Clien…" at bounding box center [420, 202] width 840 height 405
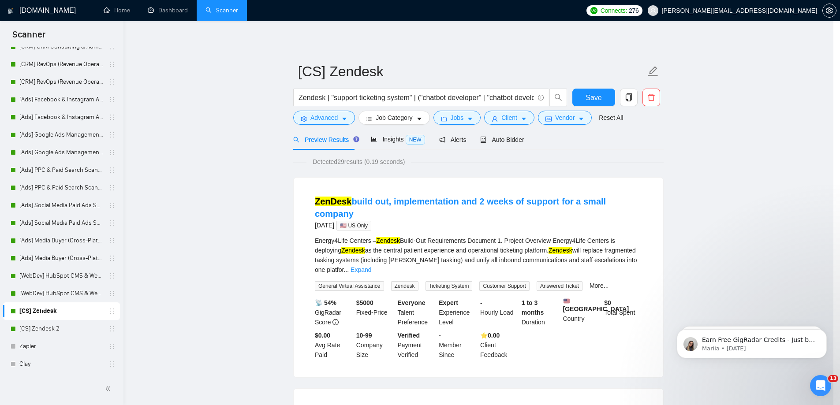
scroll to position [0, 0]
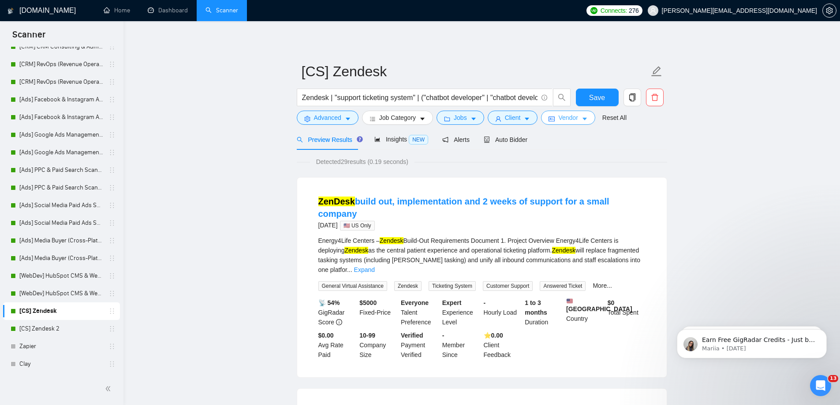
click at [581, 117] on icon "caret-down" at bounding box center [584, 119] width 6 height 6
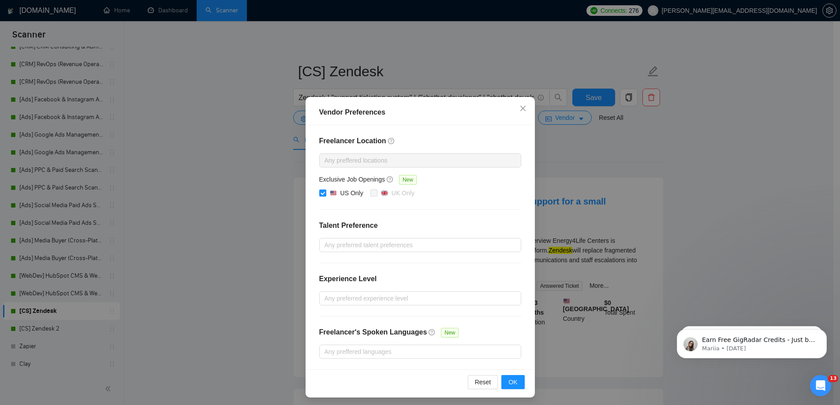
click at [784, 149] on div "Vendor Preferences Freelancer Location Any preffered locations Exclusive Job Op…" at bounding box center [420, 202] width 840 height 405
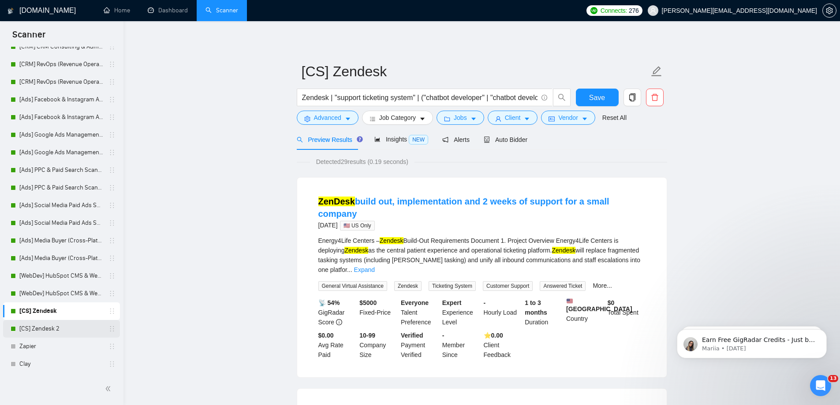
click at [70, 328] on link "[CS] Zendesk 2" at bounding box center [61, 329] width 84 height 18
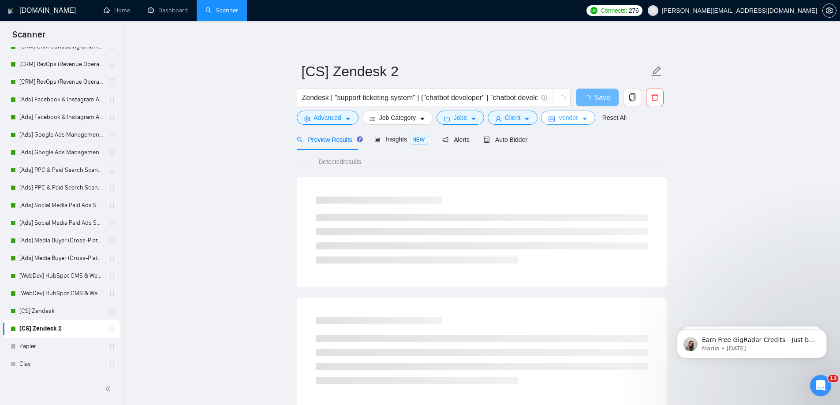
click at [587, 119] on button "Vendor" at bounding box center [568, 118] width 54 height 14
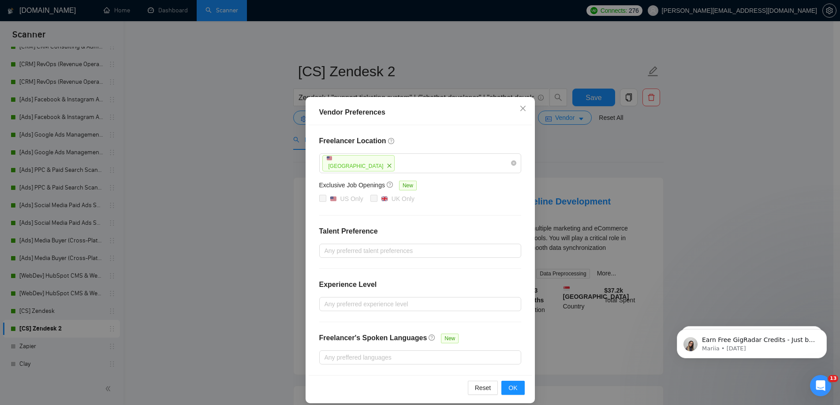
click at [698, 164] on div "Vendor Preferences Freelancer Location [GEOGRAPHIC_DATA] Exclusive Job Openings…" at bounding box center [420, 202] width 840 height 405
